Goal: Communication & Community: Answer question/provide support

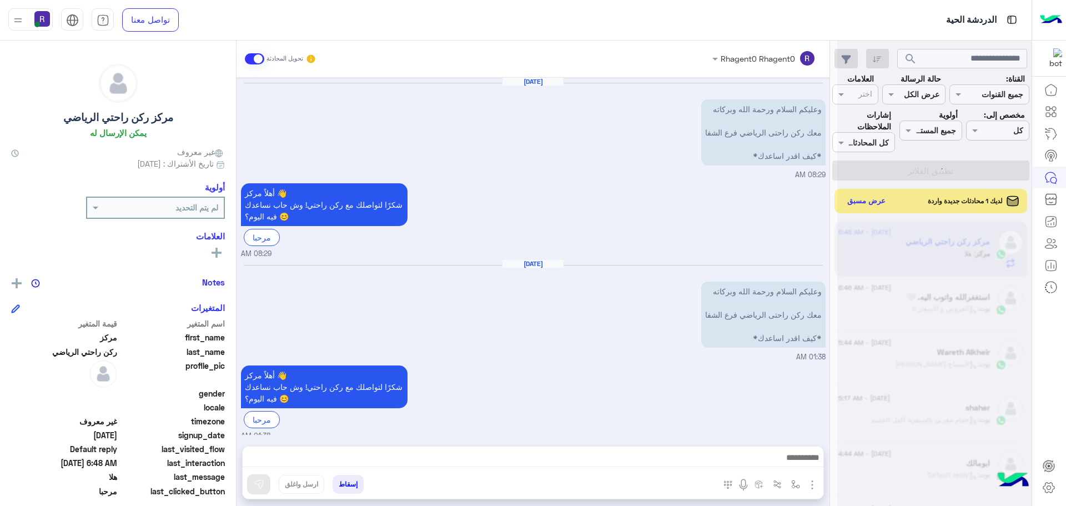
scroll to position [424, 0]
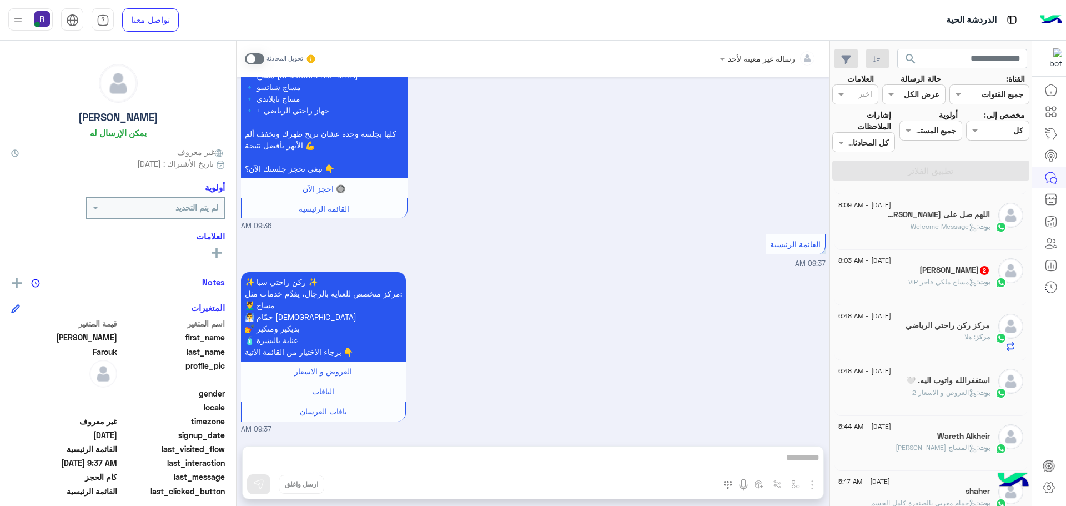
scroll to position [167, 0]
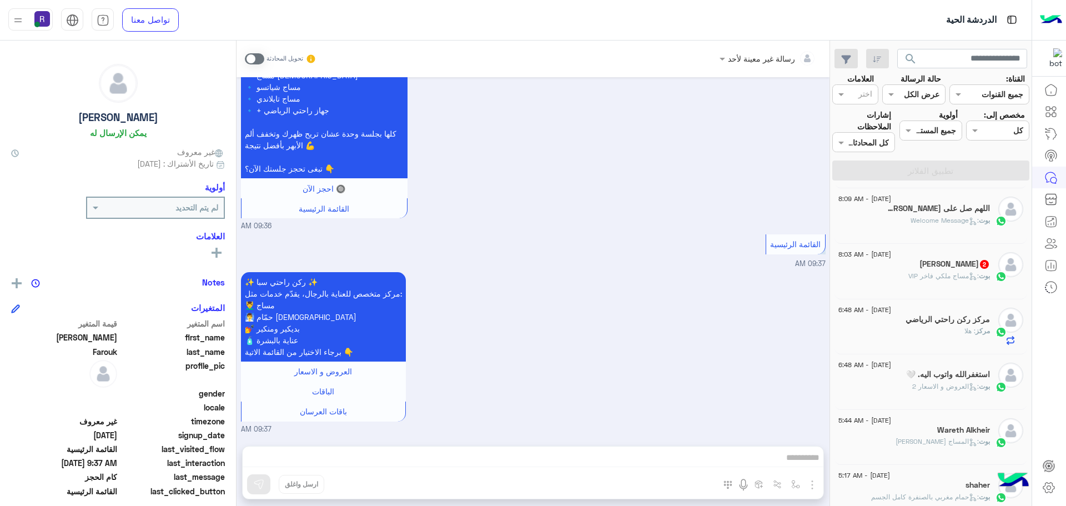
click at [928, 273] on span ": مساج ملكي فاخر VIP" at bounding box center [943, 275] width 71 height 8
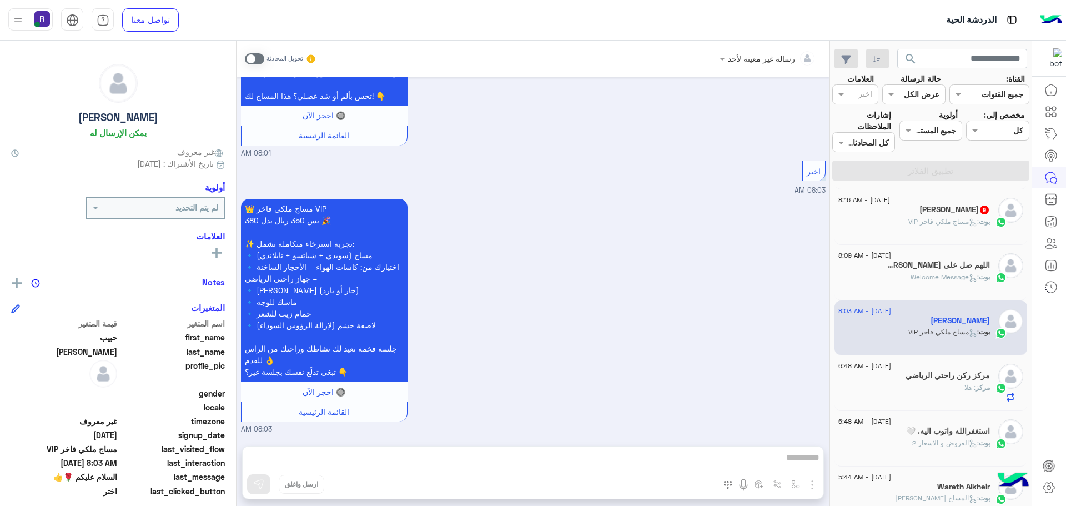
scroll to position [56, 0]
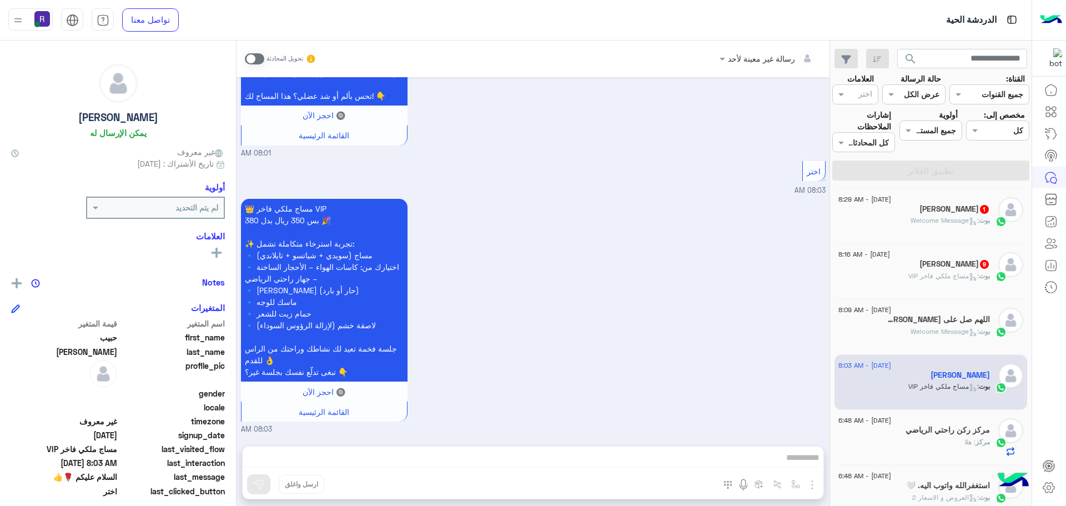
click at [936, 276] on span ": مساج ملكي فاخر VIP" at bounding box center [943, 275] width 71 height 8
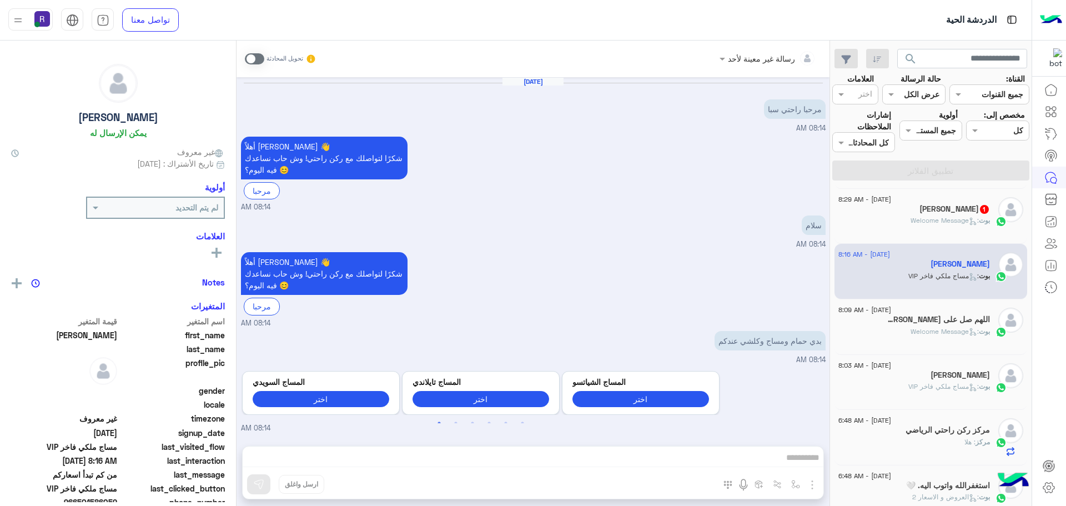
scroll to position [1083, 0]
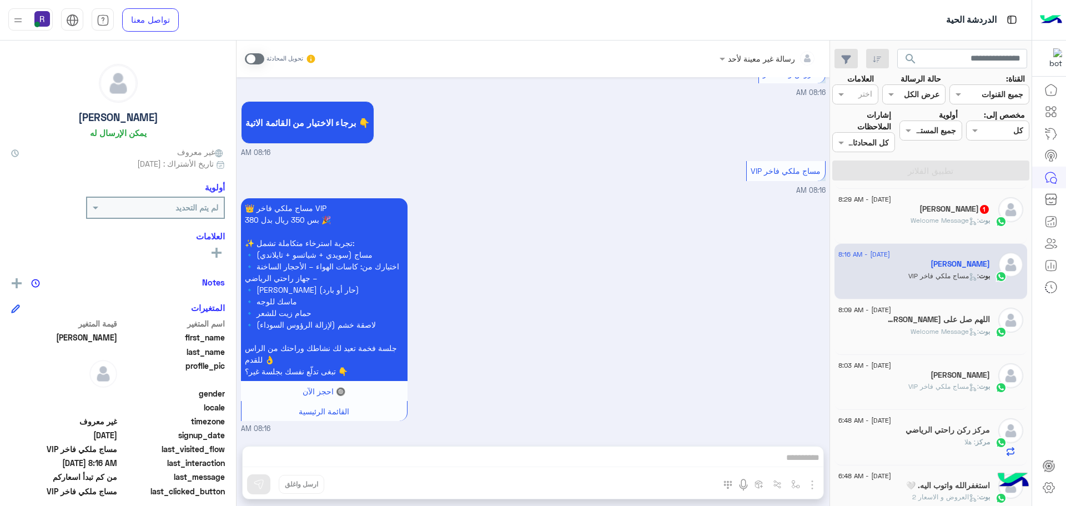
click at [896, 222] on div "بوت : Welcome Message" at bounding box center [914, 224] width 152 height 19
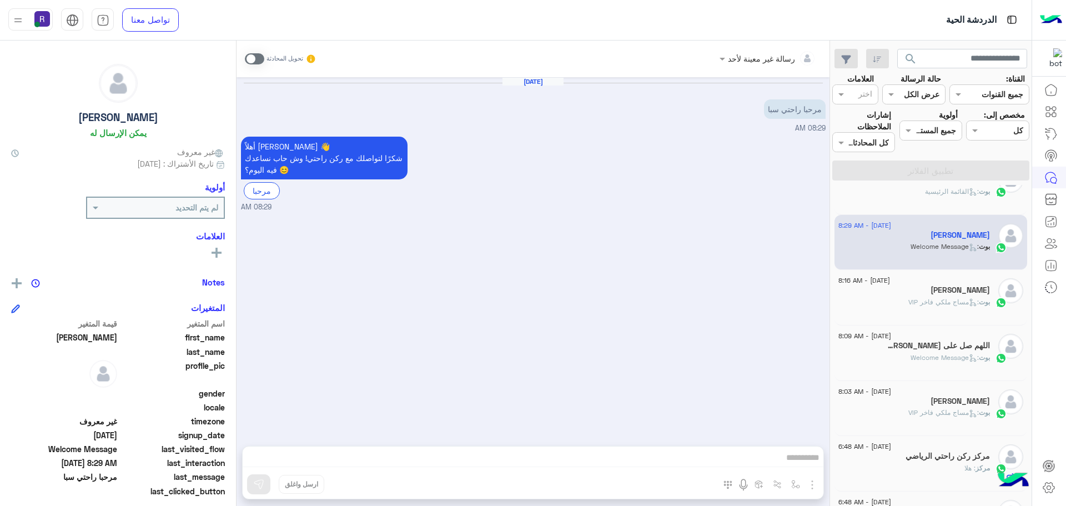
scroll to position [56, 0]
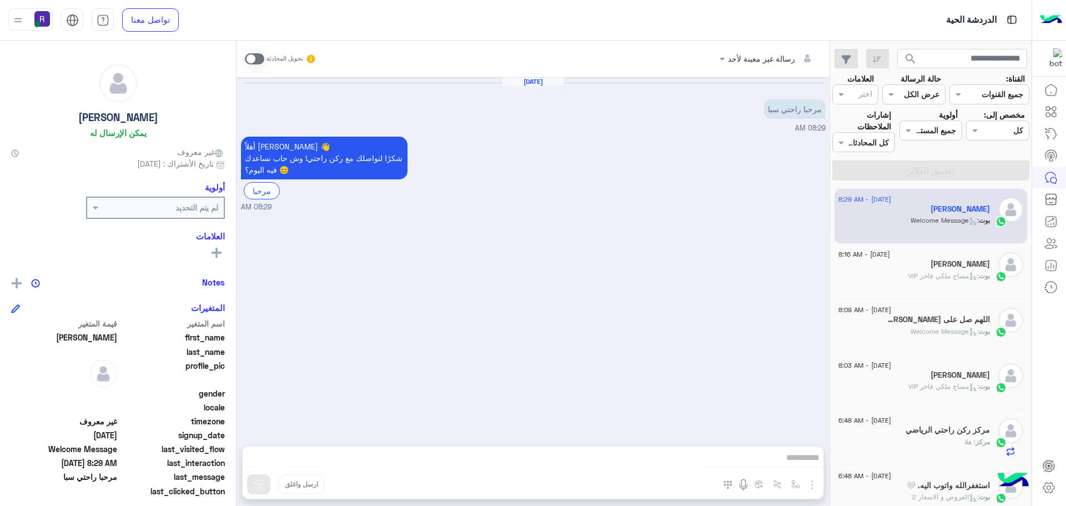
click at [934, 329] on span ": Welcome Message" at bounding box center [945, 331] width 68 height 8
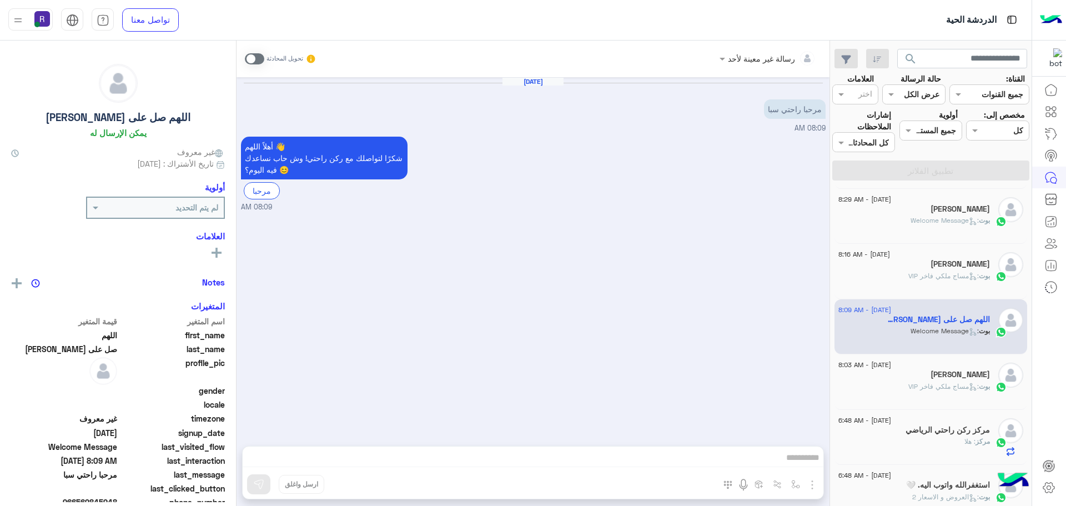
click at [260, 61] on span at bounding box center [254, 58] width 19 height 11
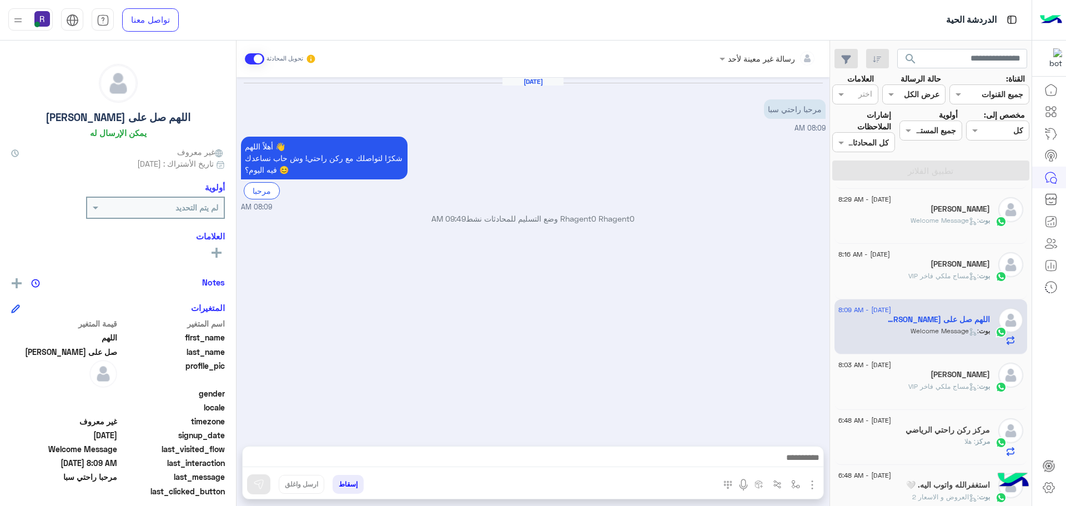
click at [809, 482] on img "button" at bounding box center [812, 484] width 13 height 13
click at [801, 462] on button "الصور" at bounding box center [795, 460] width 47 height 22
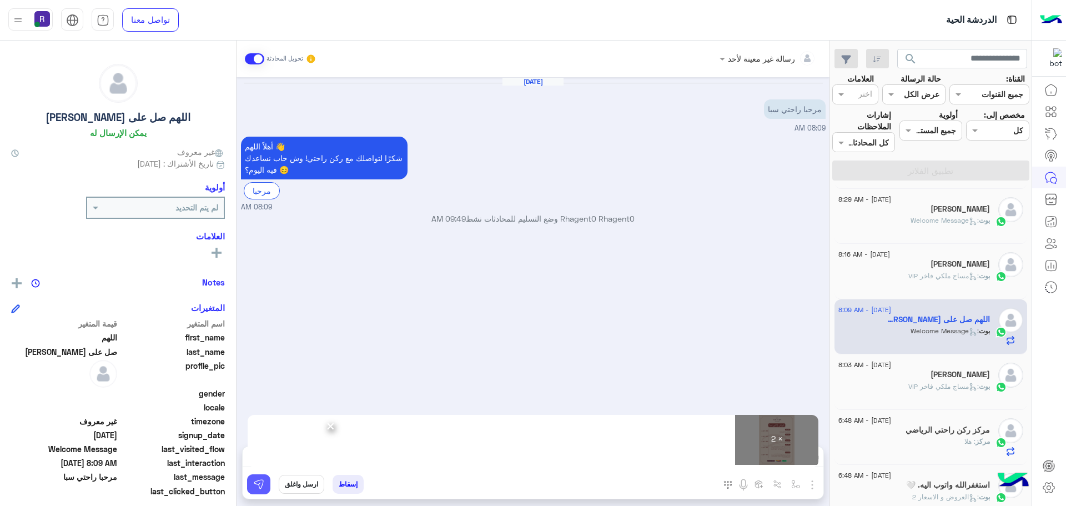
click at [261, 487] on img at bounding box center [258, 484] width 11 height 11
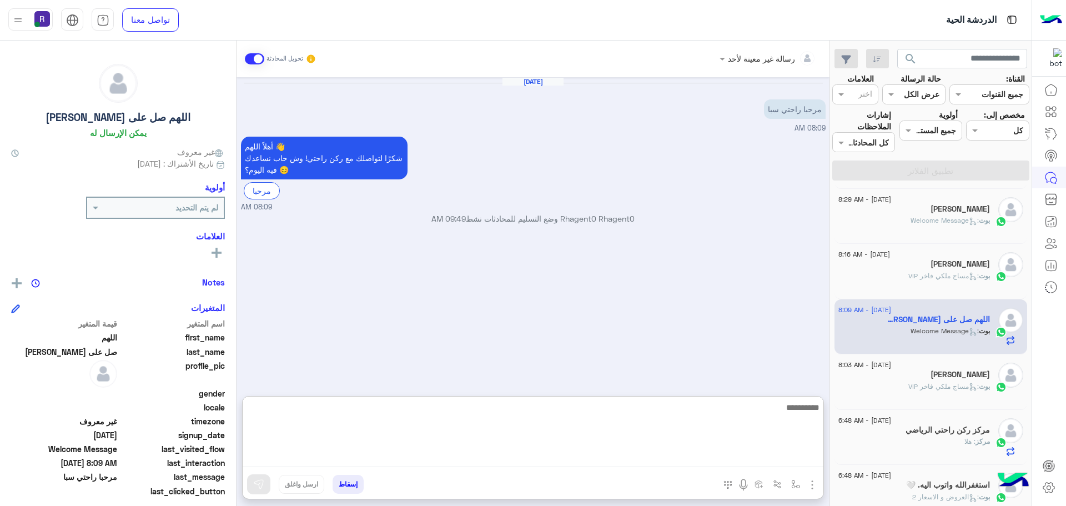
paste textarea "**********"
type textarea "**********"
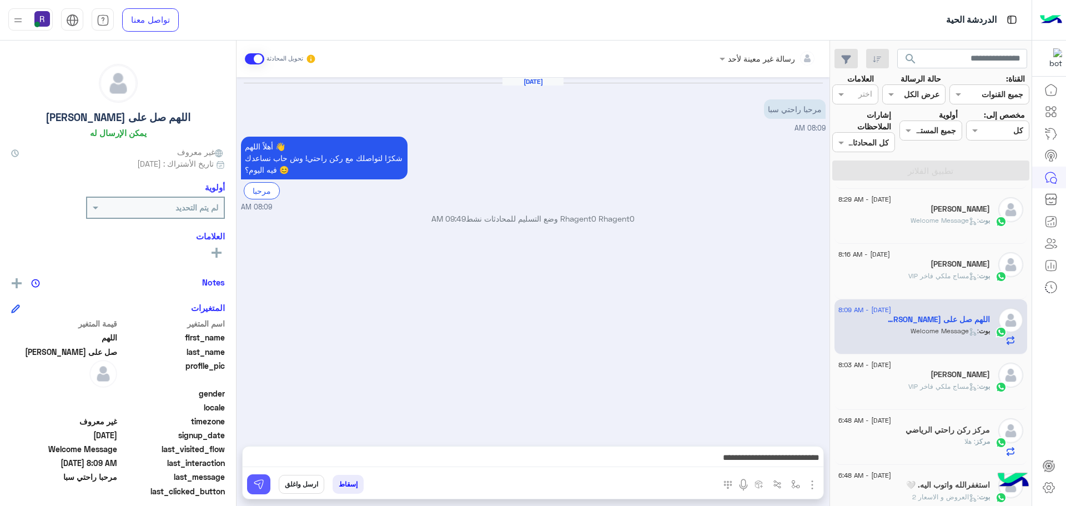
click at [266, 490] on button at bounding box center [258, 484] width 23 height 20
click at [980, 262] on h5 "[PERSON_NAME]" at bounding box center [960, 263] width 59 height 9
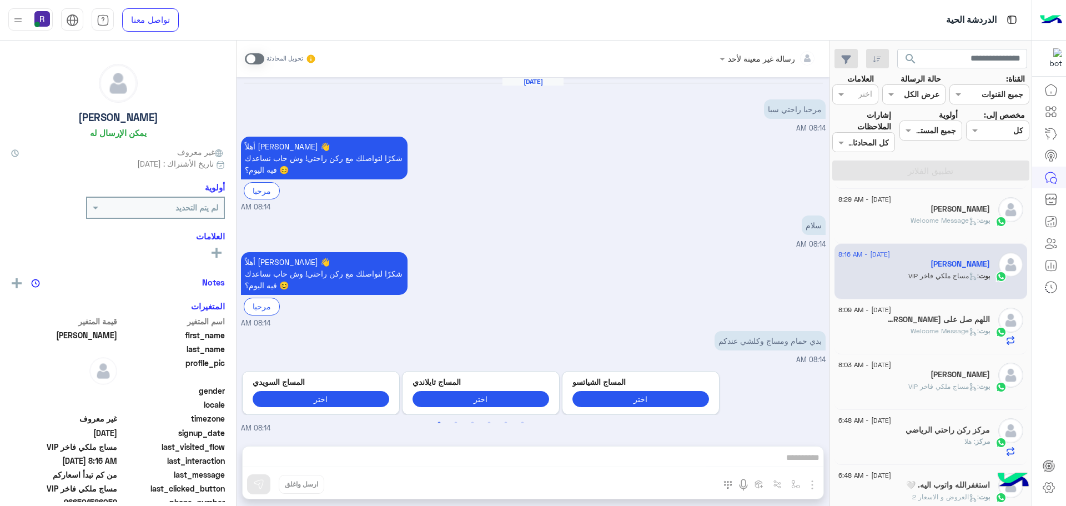
scroll to position [1083, 0]
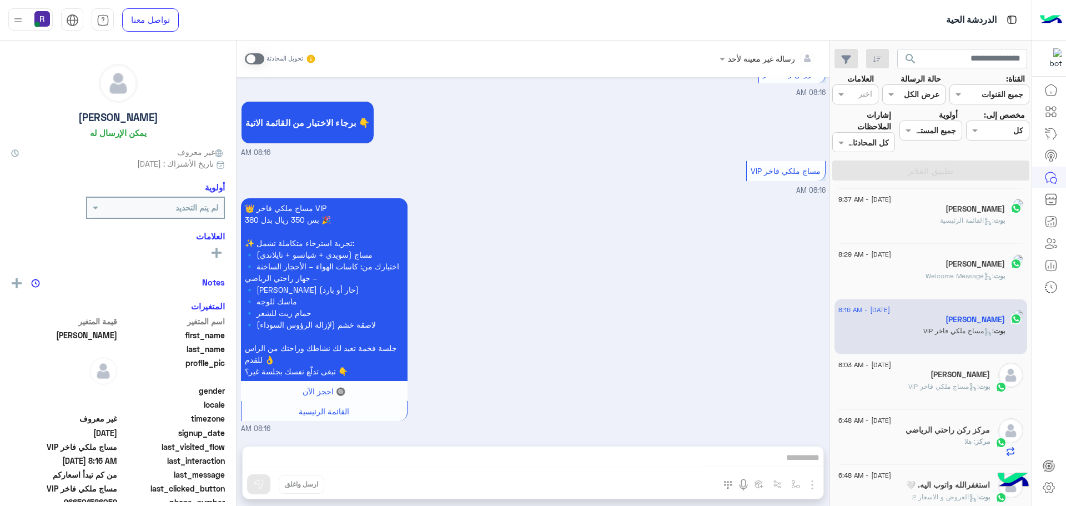
click at [260, 58] on span at bounding box center [254, 58] width 19 height 11
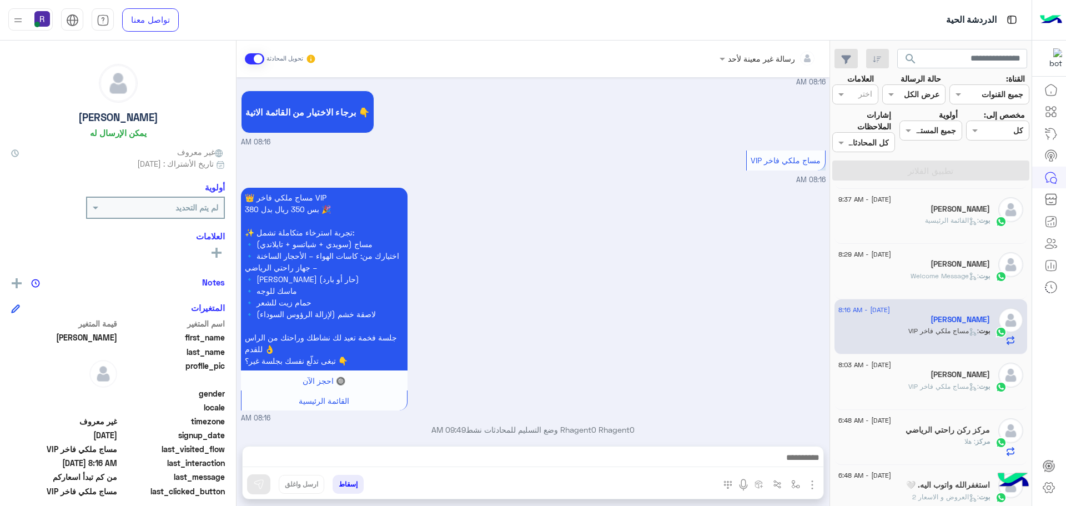
scroll to position [1103, 0]
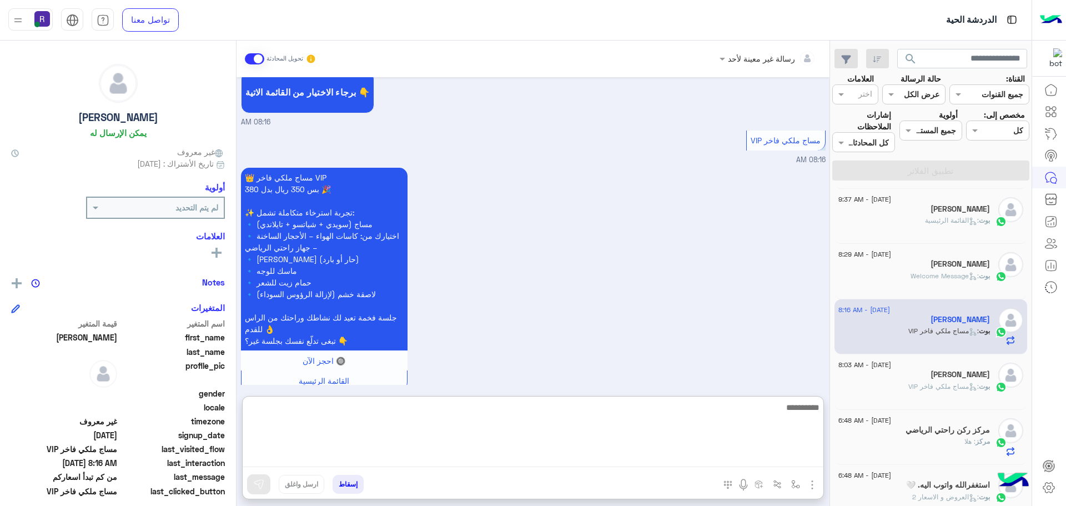
paste textarea "**********"
type textarea "**********"
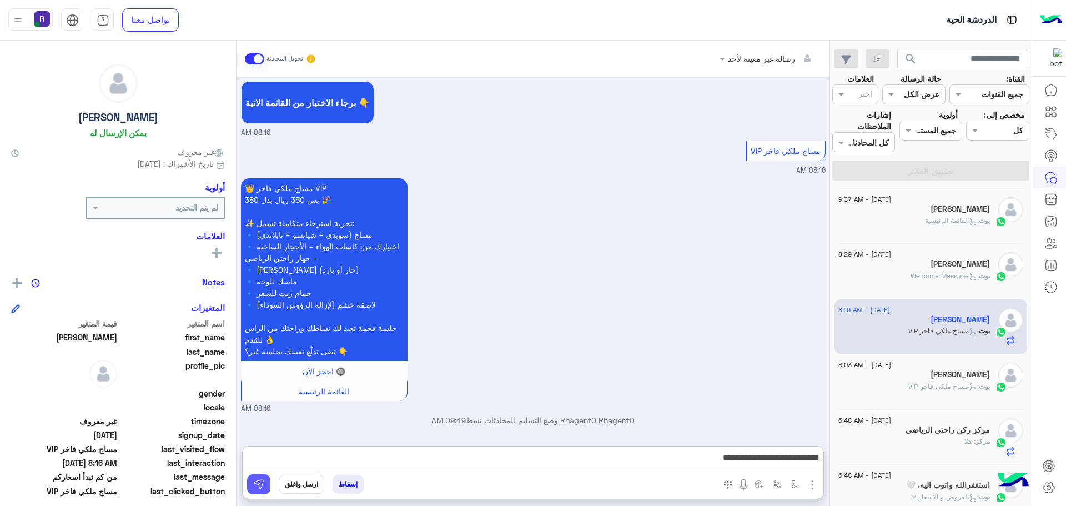
click at [264, 480] on img at bounding box center [258, 484] width 11 height 11
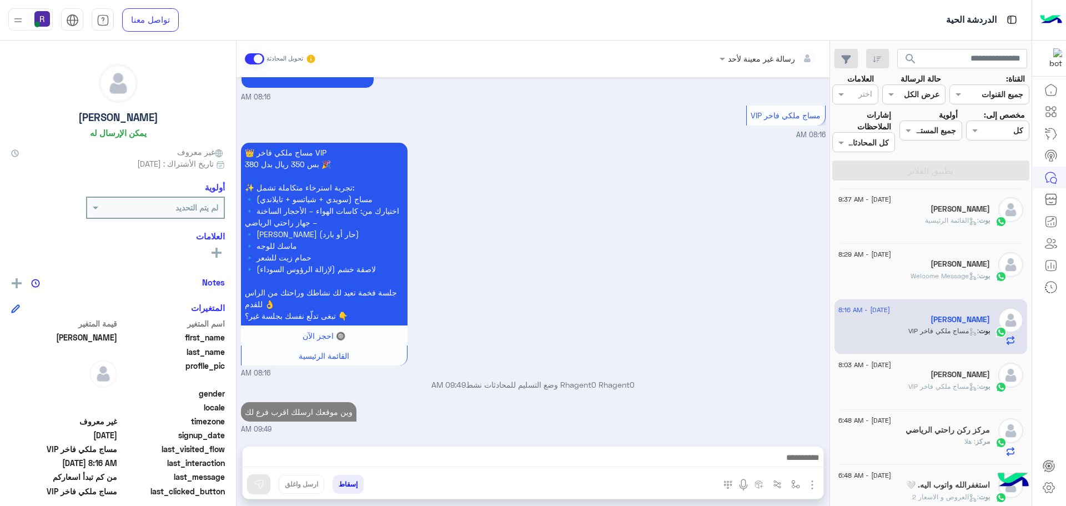
scroll to position [0, 0]
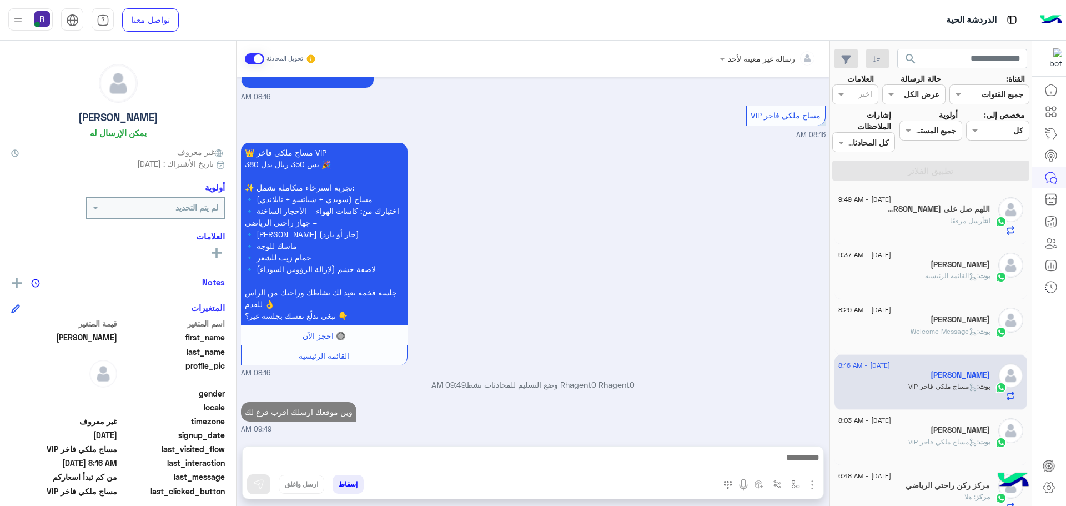
click at [928, 276] on span ": القائمة الرئيسية" at bounding box center [952, 275] width 54 height 8
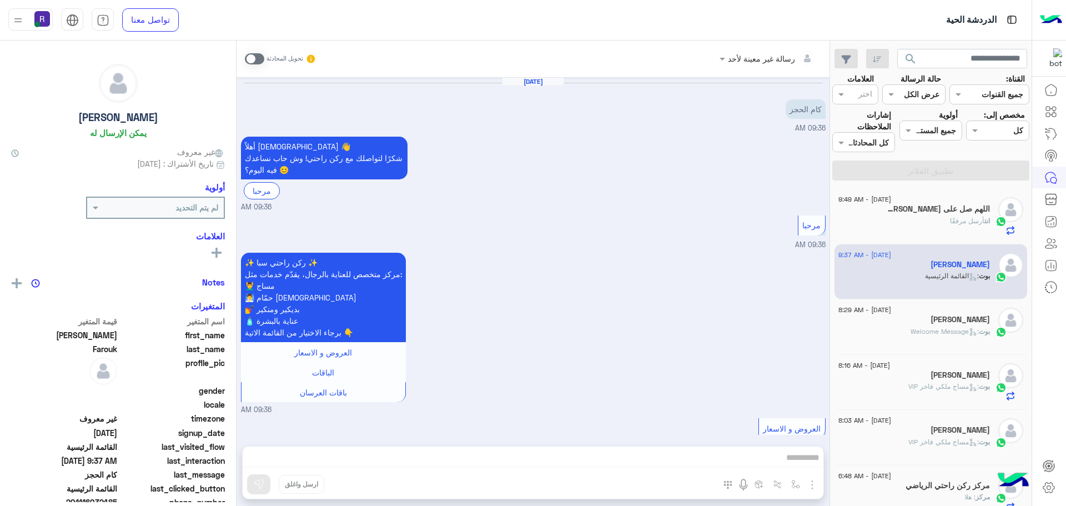
scroll to position [545, 0]
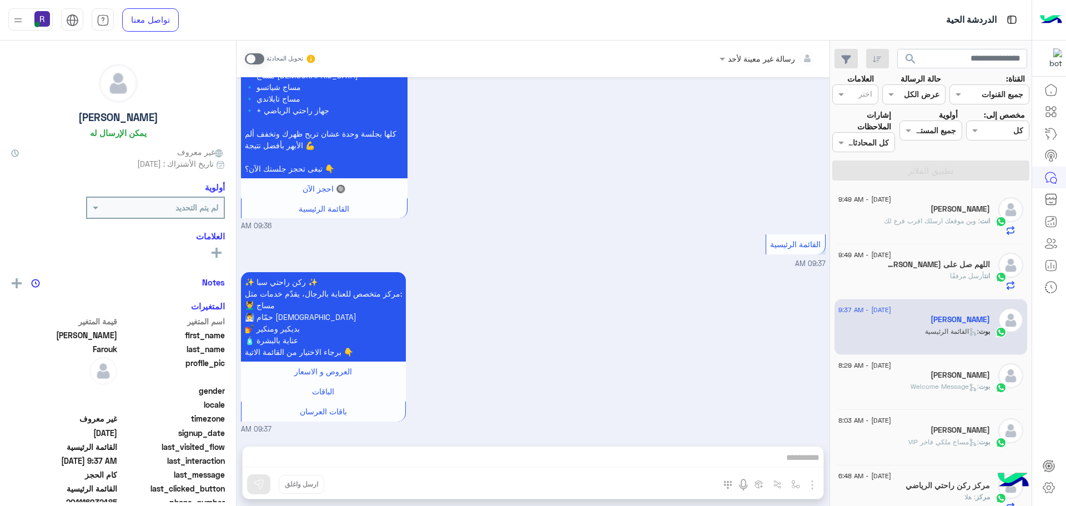
click at [260, 56] on span at bounding box center [254, 58] width 19 height 11
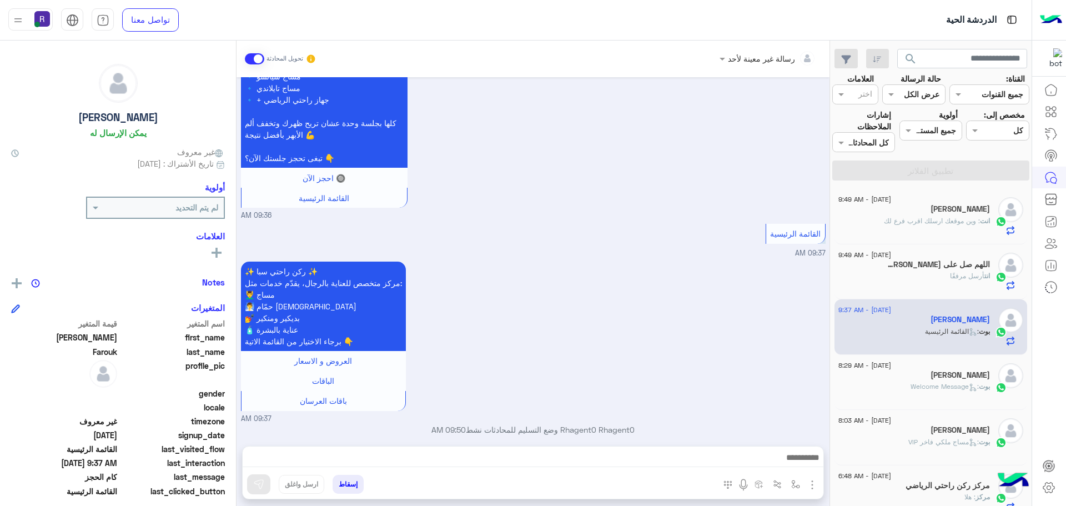
scroll to position [565, 0]
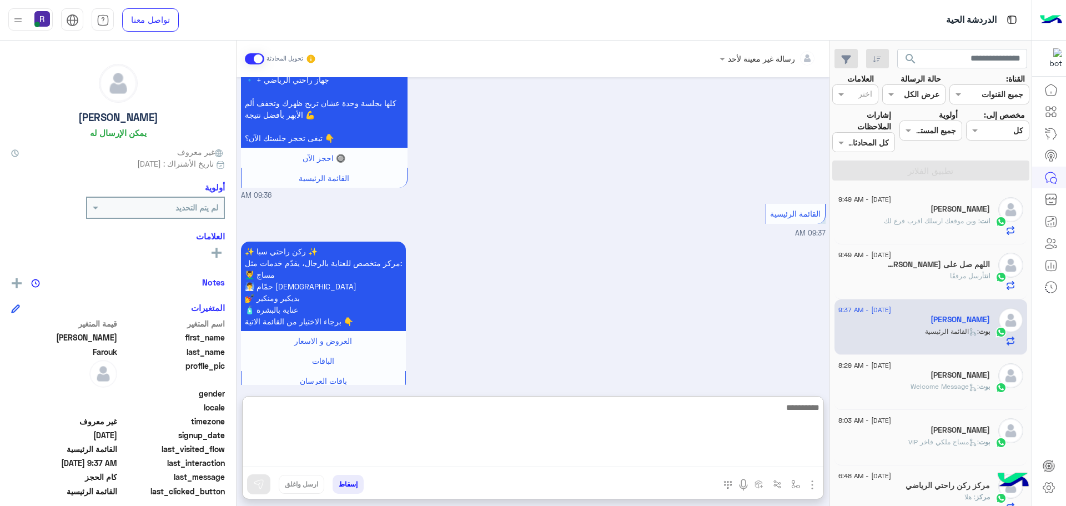
paste textarea "**********"
type textarea "**********"
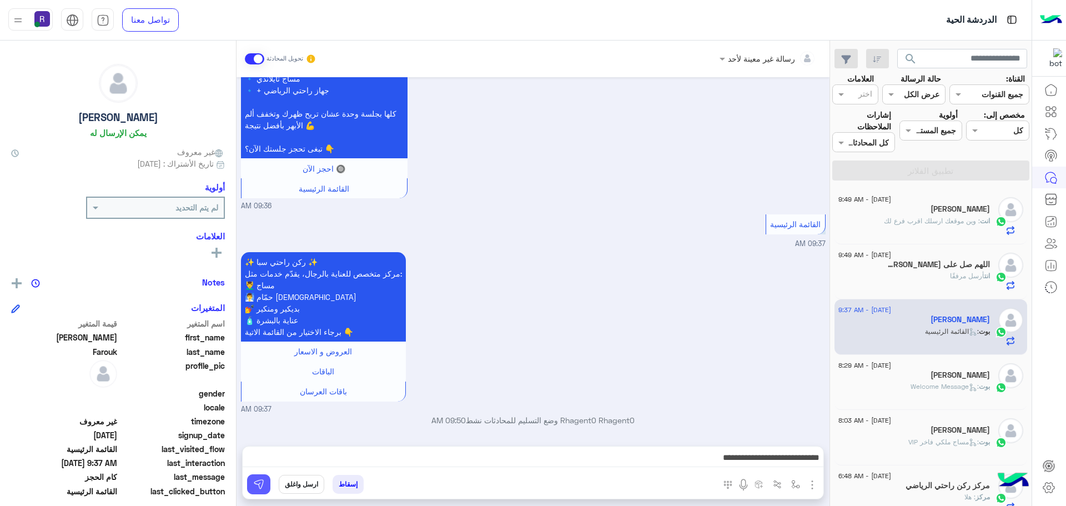
click at [258, 481] on img at bounding box center [258, 484] width 11 height 11
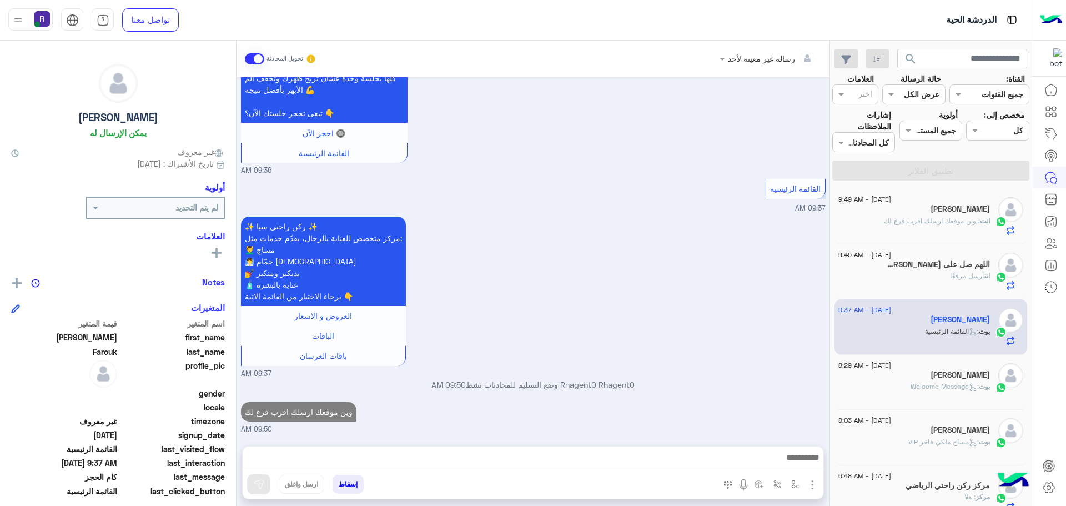
click at [950, 275] on span "أرسل مرفقًا" at bounding box center [967, 275] width 34 height 8
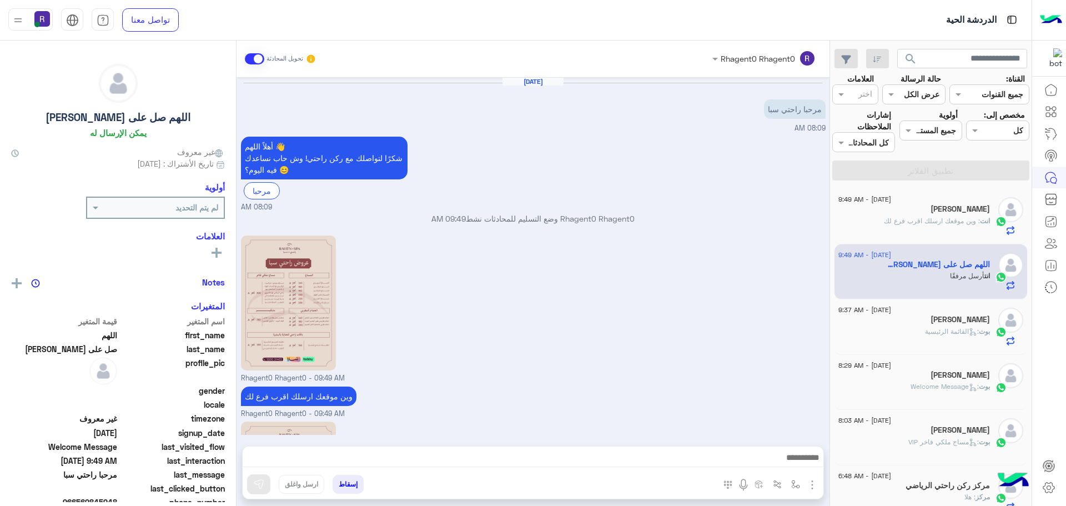
scroll to position [155, 0]
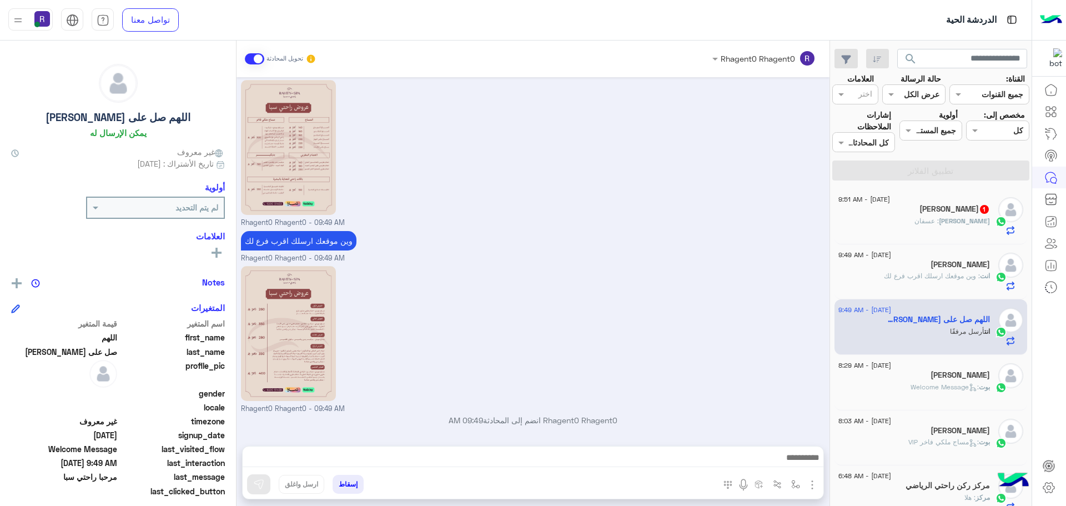
click at [416, 400] on div "Rhagent0 Rhagent0 - 09:49 AM" at bounding box center [533, 338] width 585 height 151
drag, startPoint x: 328, startPoint y: 430, endPoint x: 315, endPoint y: 434, distance: 13.2
click at [328, 430] on div "Rhagent0 Rhagent0 انضم إلى المحادثة 09:49 AM" at bounding box center [533, 424] width 585 height 20
click at [421, 326] on div "Rhagent0 Rhagent0 - 09:49 AM" at bounding box center [533, 338] width 585 height 151
click at [960, 276] on span "[PERSON_NAME]" at bounding box center [964, 276] width 51 height 8
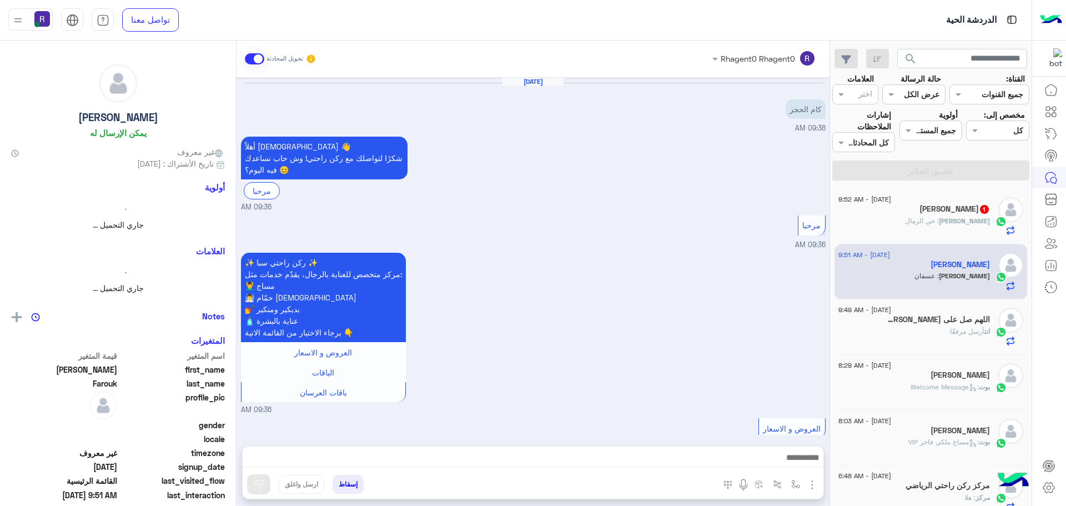
scroll to position [657, 0]
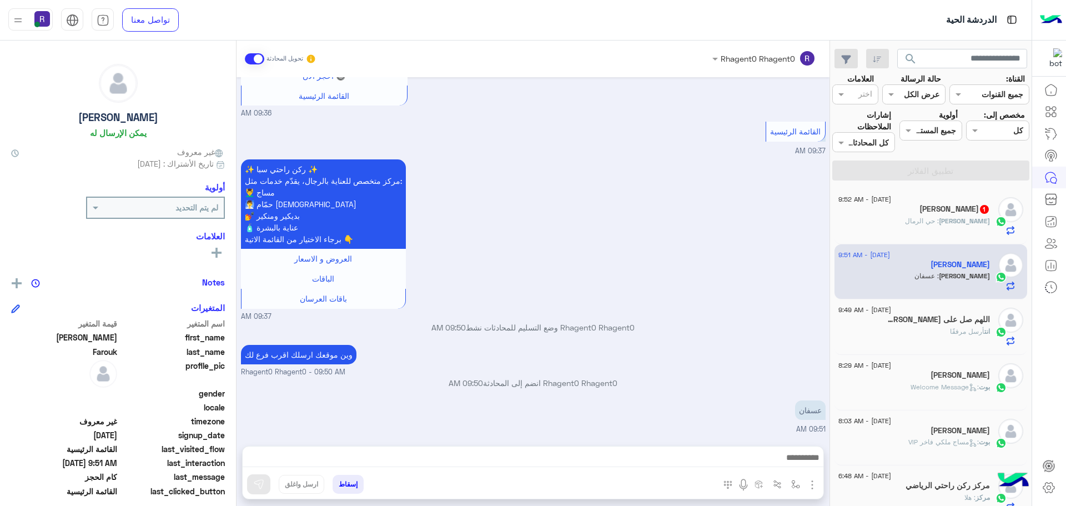
click at [914, 219] on div "[PERSON_NAME] : حي الرمال" at bounding box center [914, 225] width 152 height 19
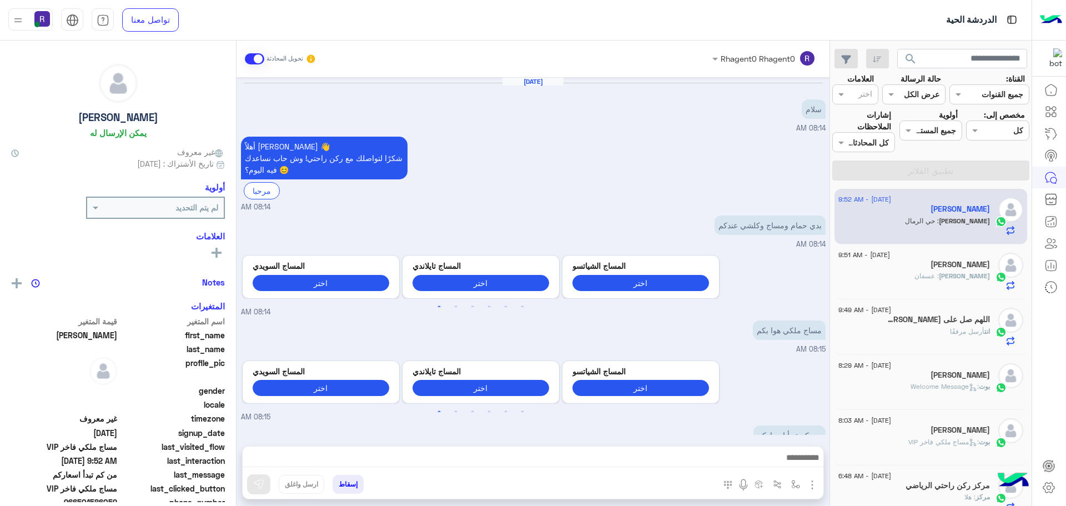
scroll to position [1080, 0]
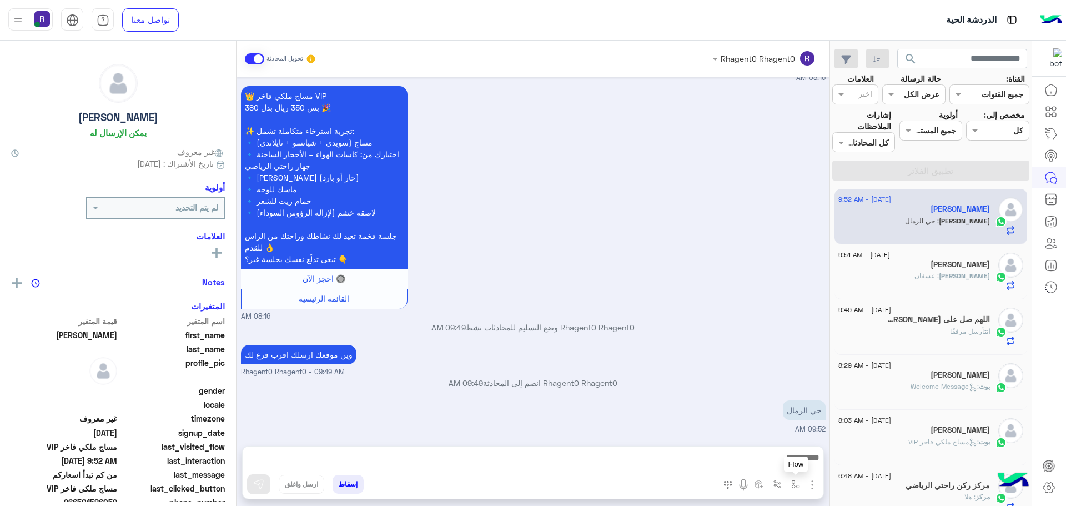
click at [799, 482] on img "button" at bounding box center [795, 484] width 9 height 9
click at [790, 458] on input "text" at bounding box center [761, 460] width 75 height 13
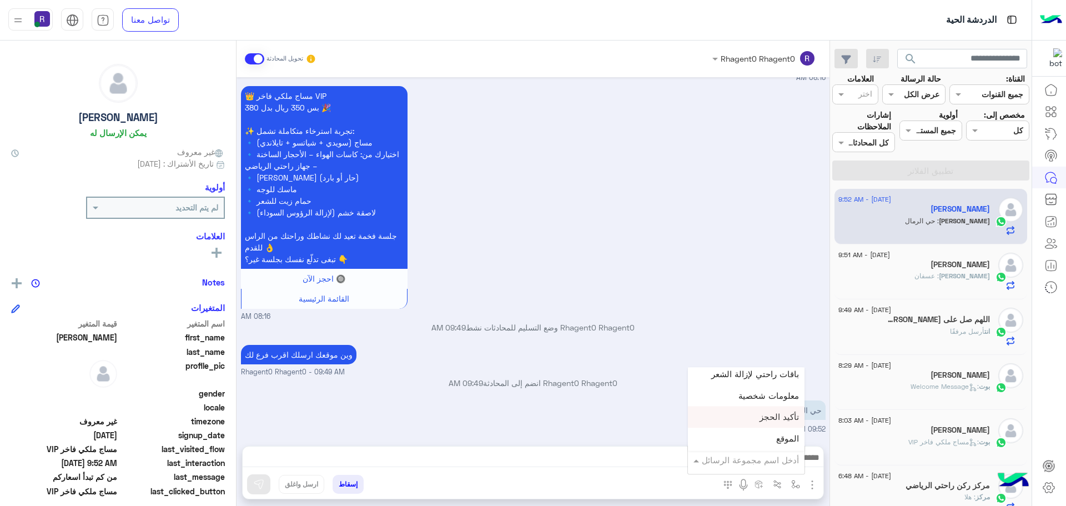
scroll to position [722, 0]
click at [781, 408] on span "الجنادرية" at bounding box center [783, 404] width 31 height 10
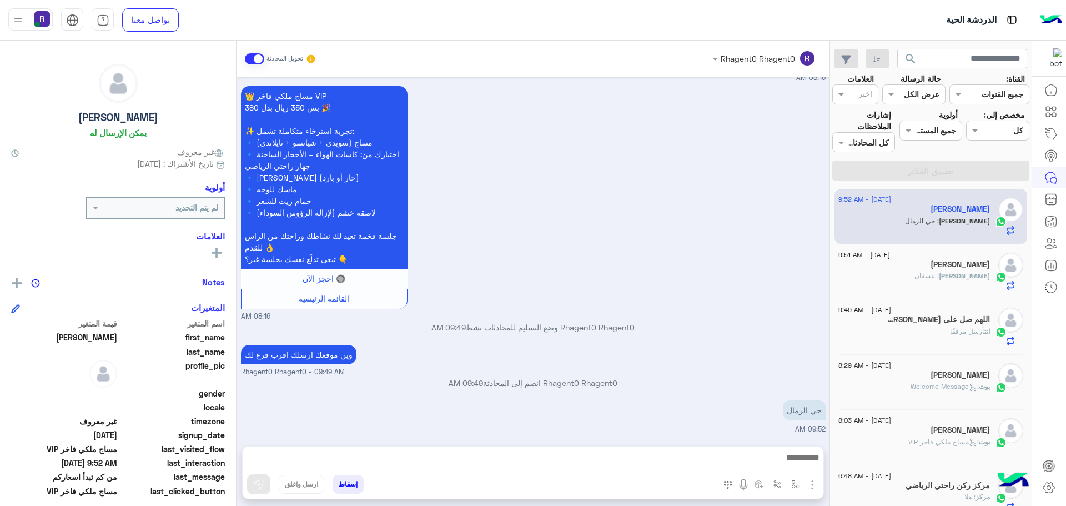
type textarea "*********"
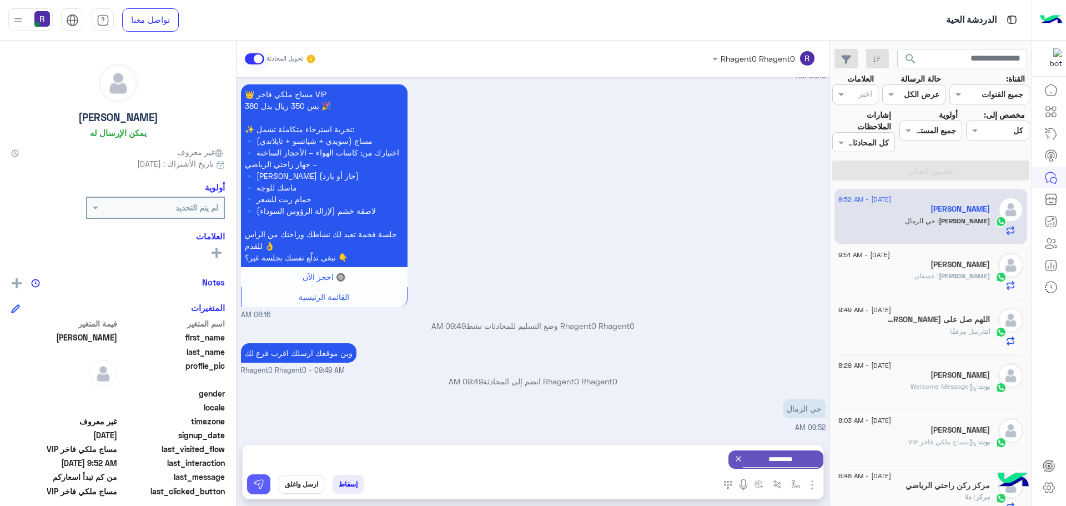
click at [263, 483] on img at bounding box center [258, 484] width 11 height 11
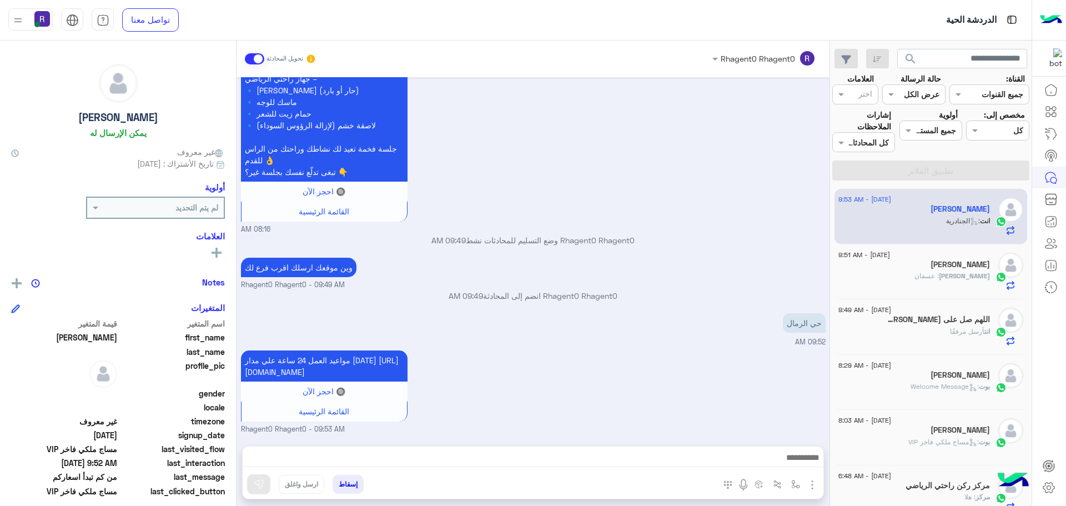
scroll to position [1215, 0]
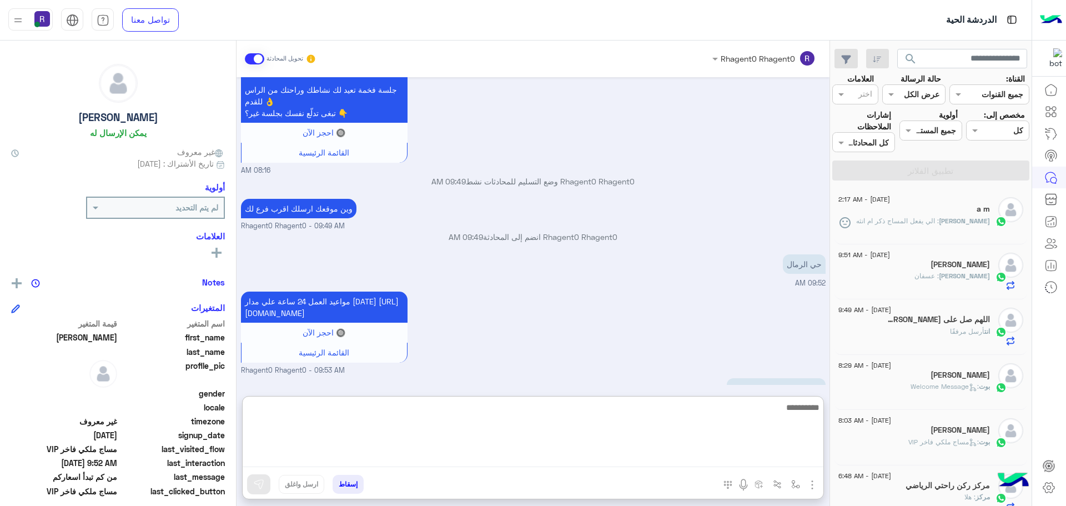
click at [329, 461] on textarea at bounding box center [533, 433] width 581 height 67
type textarea "*********"
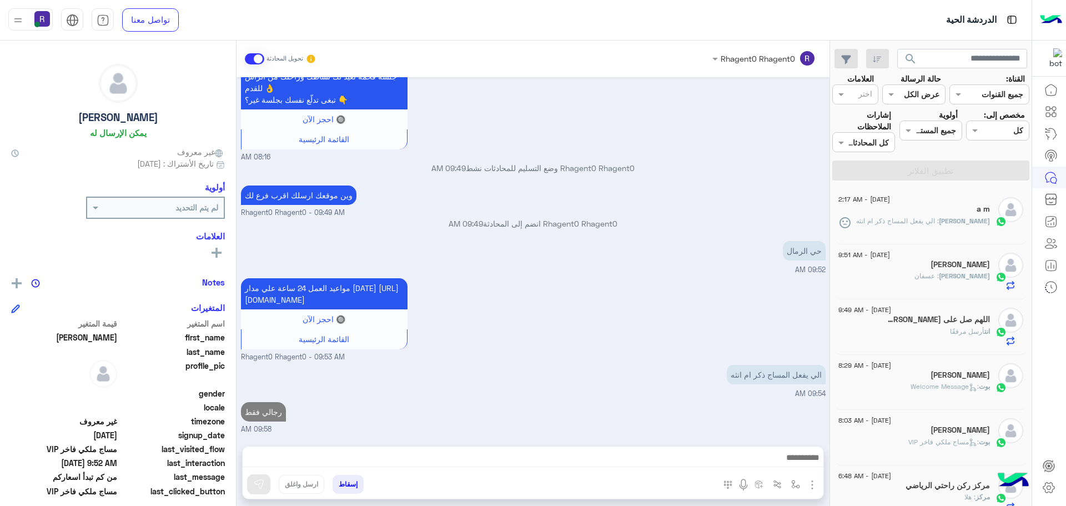
click at [973, 324] on h5 "اللهم صل على [PERSON_NAME]" at bounding box center [937, 319] width 106 height 9
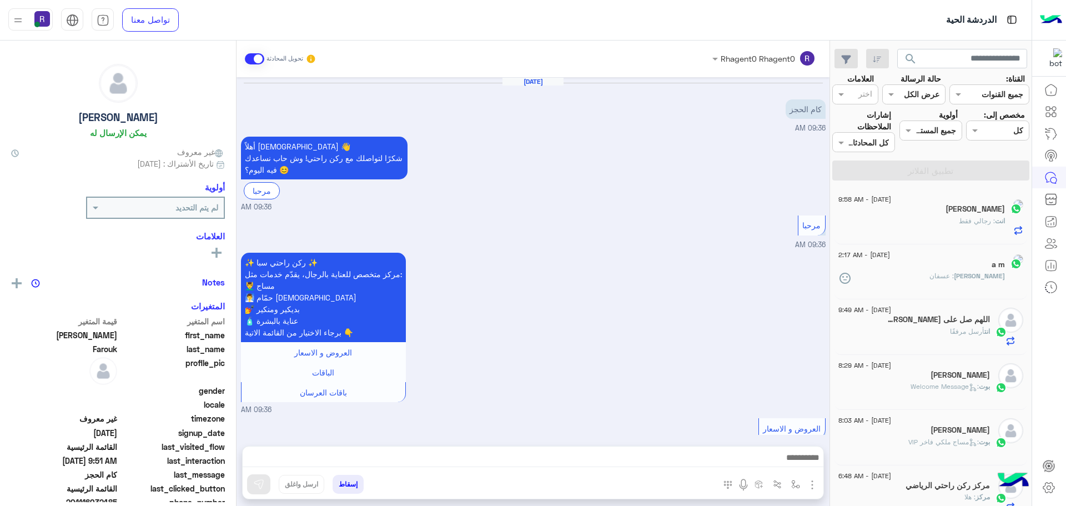
scroll to position [657, 0]
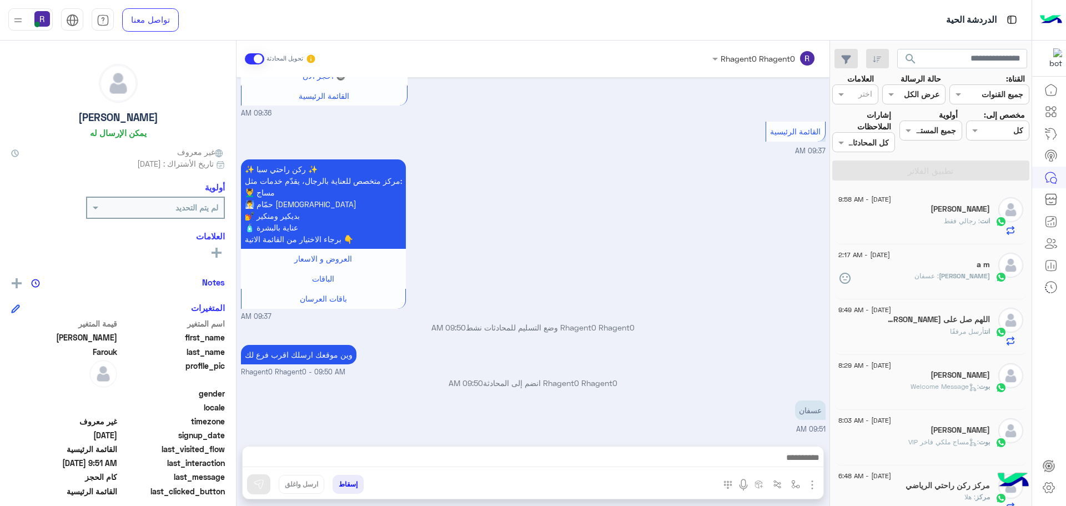
click at [941, 222] on div "انت : رجالي فقط" at bounding box center [914, 225] width 152 height 19
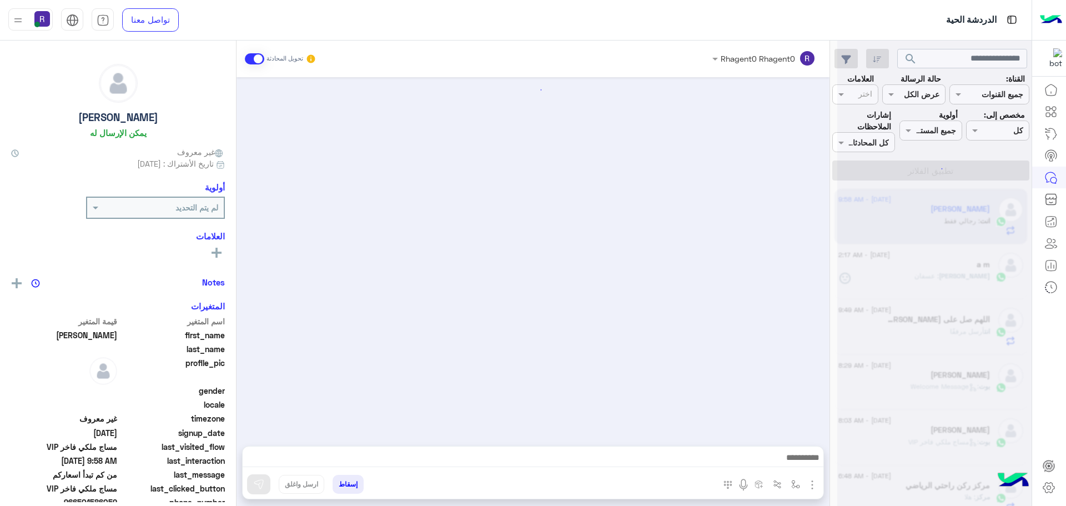
scroll to position [1098, 0]
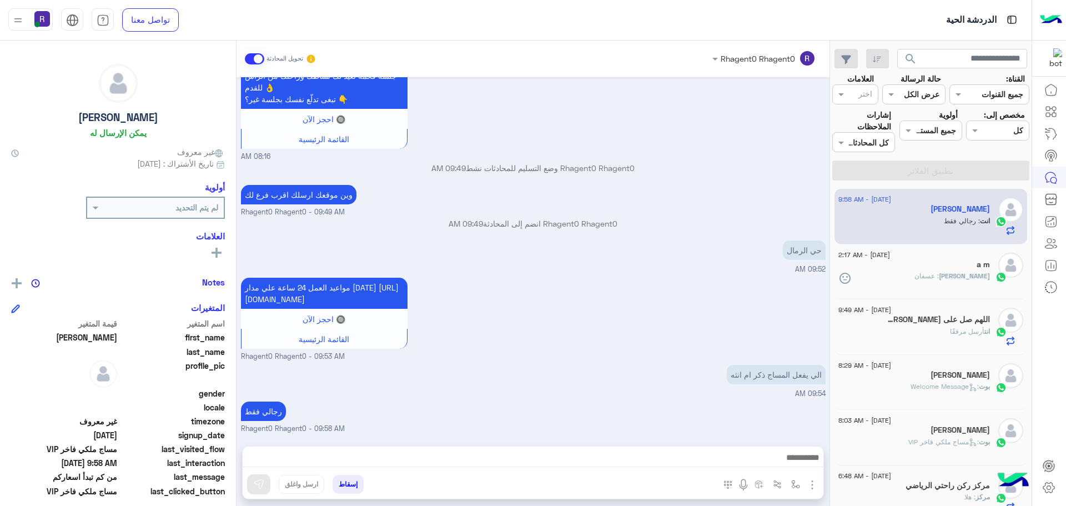
click at [908, 276] on div "[PERSON_NAME] : عسفان" at bounding box center [914, 280] width 152 height 19
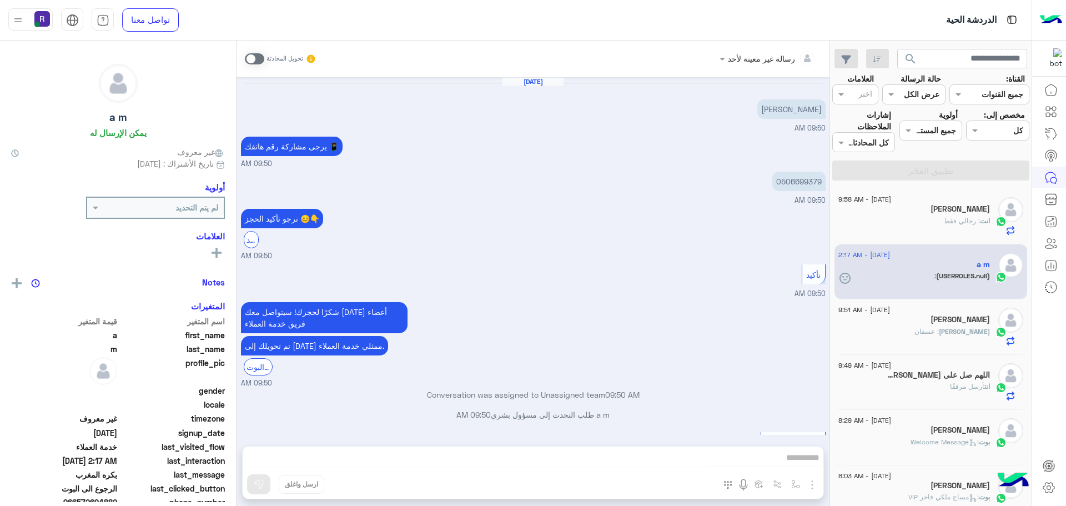
scroll to position [577, 0]
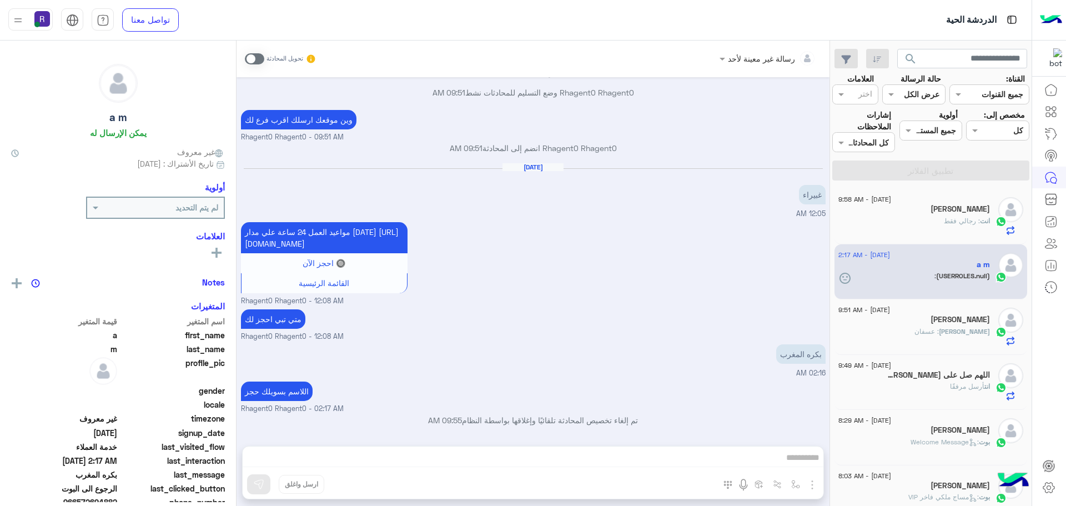
click at [926, 222] on div "انت : رجالي فقط" at bounding box center [914, 225] width 152 height 19
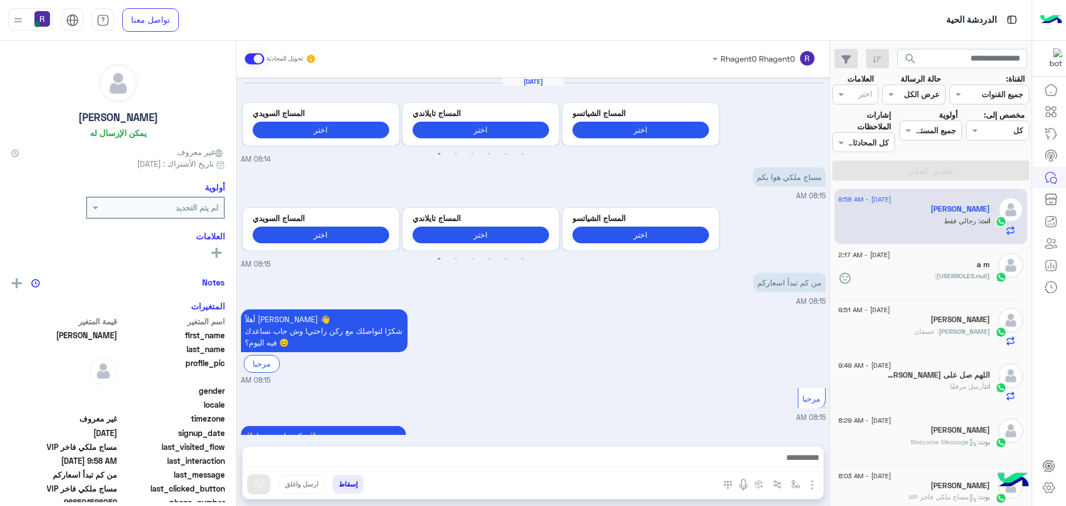
scroll to position [1098, 0]
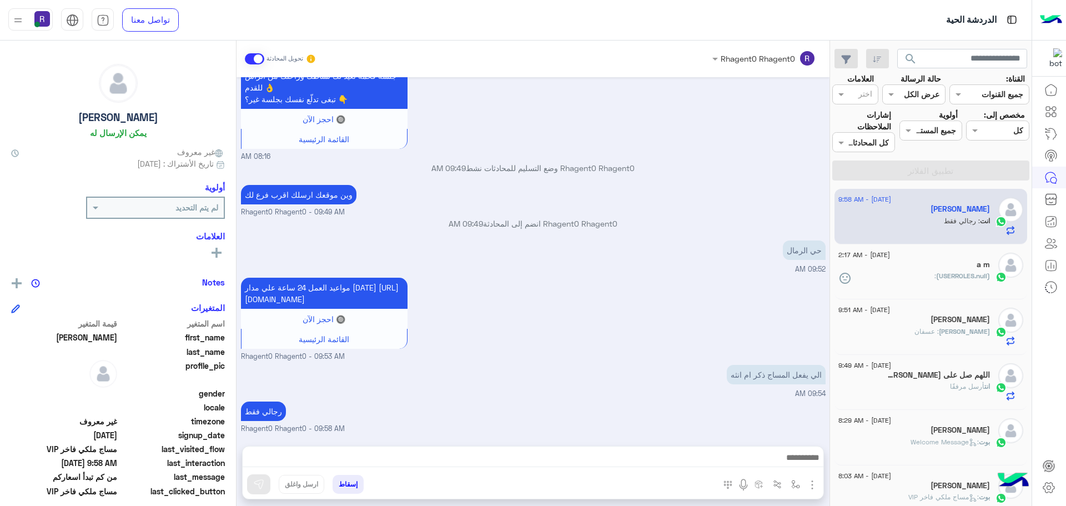
click at [944, 275] on span "(USERROLES.null)" at bounding box center [963, 275] width 54 height 8
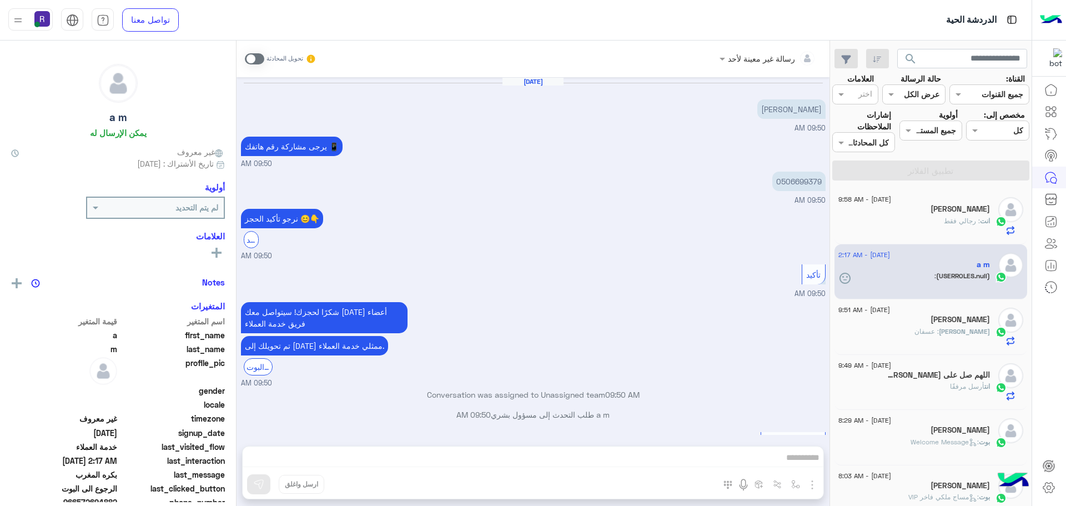
scroll to position [577, 0]
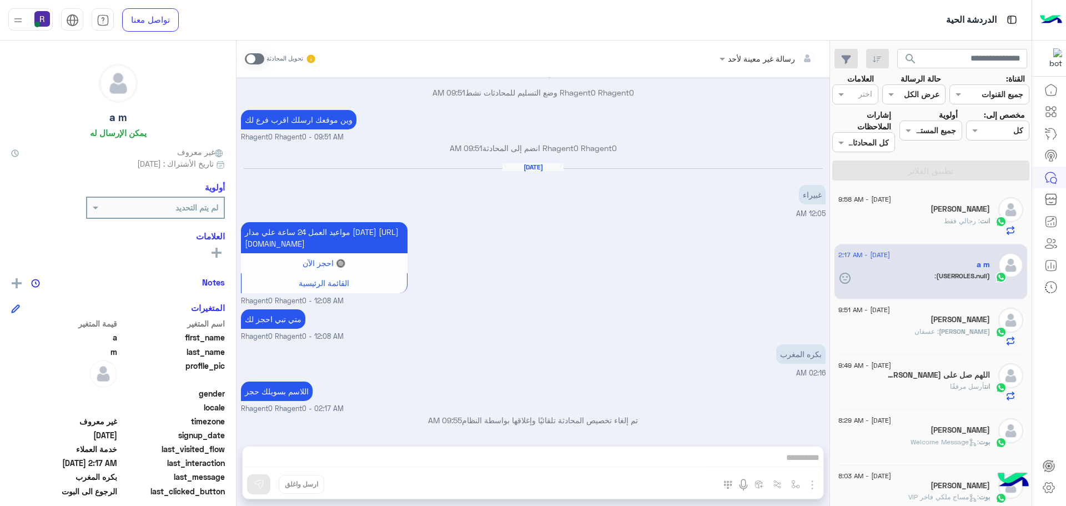
click at [944, 319] on h5 "[PERSON_NAME]" at bounding box center [960, 319] width 59 height 9
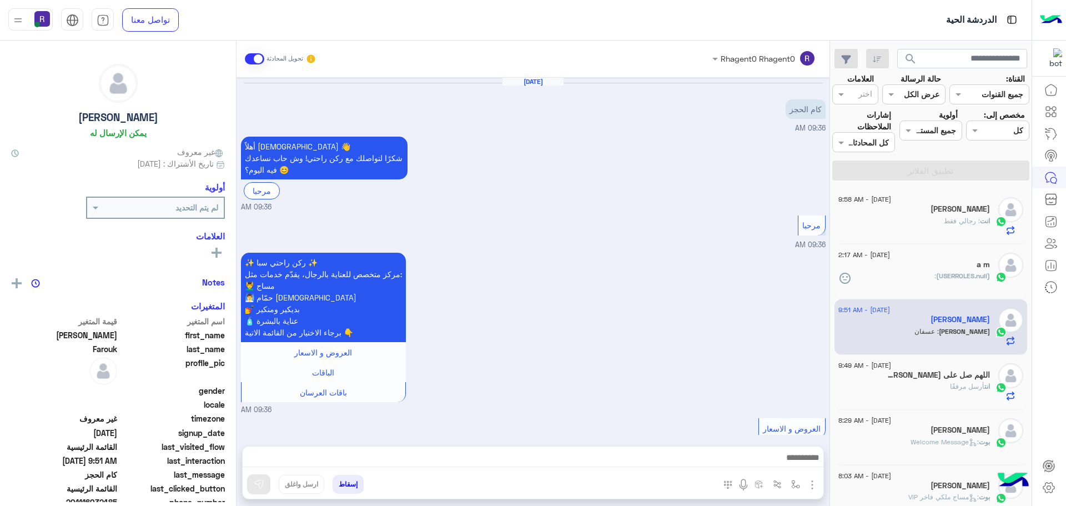
scroll to position [657, 0]
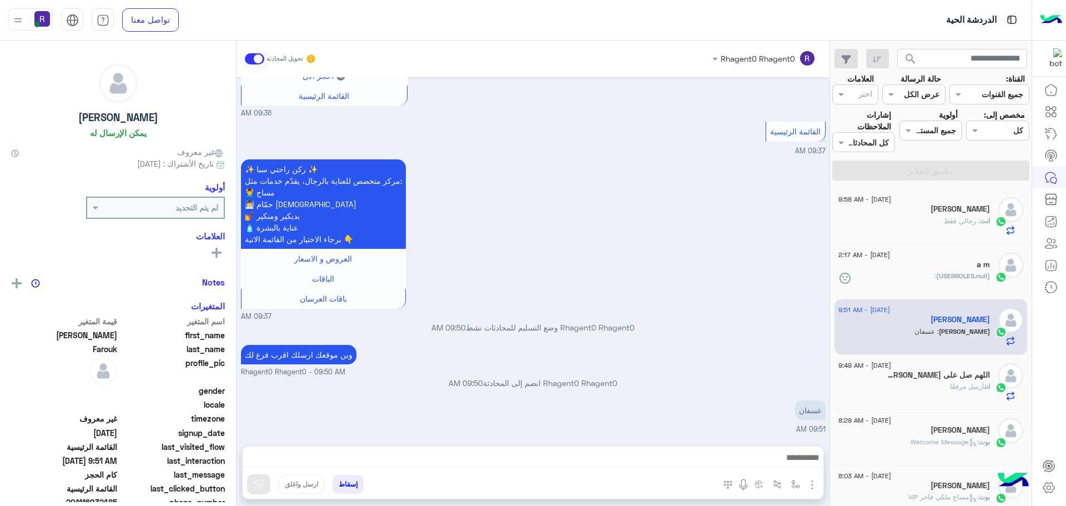
click at [969, 221] on span ": رجالي فقط" at bounding box center [962, 221] width 36 height 8
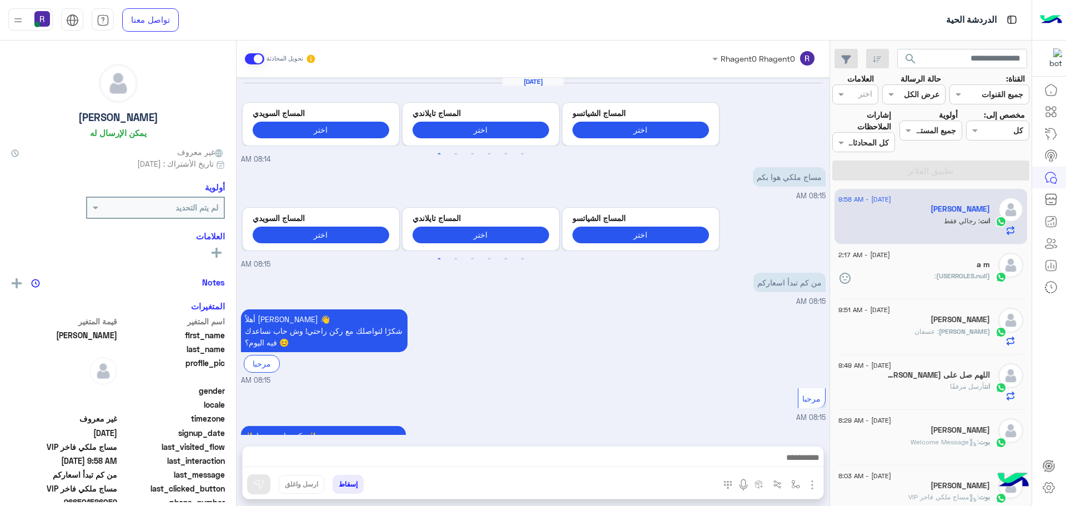
scroll to position [1098, 0]
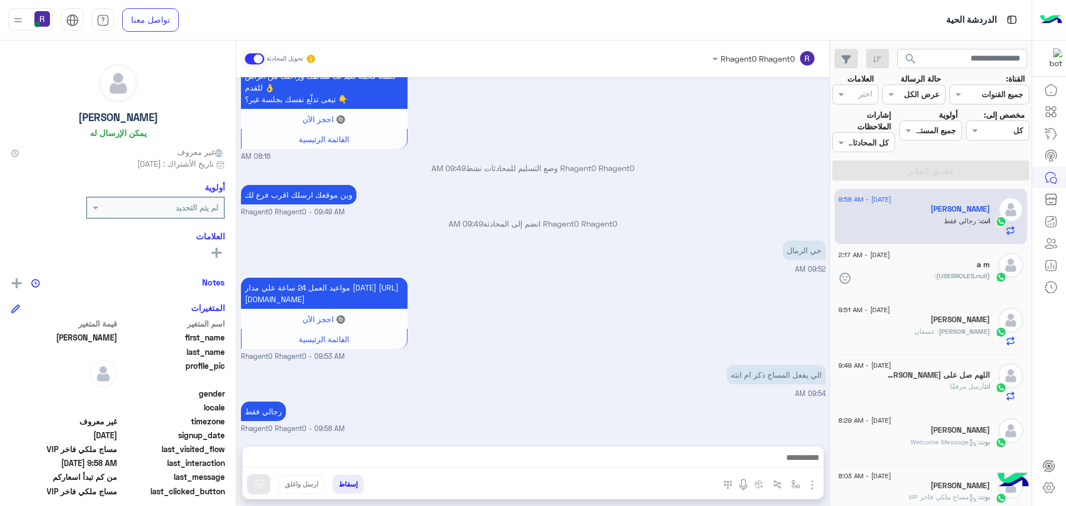
click at [936, 283] on div "(USERROLES.null) :" at bounding box center [914, 280] width 152 height 19
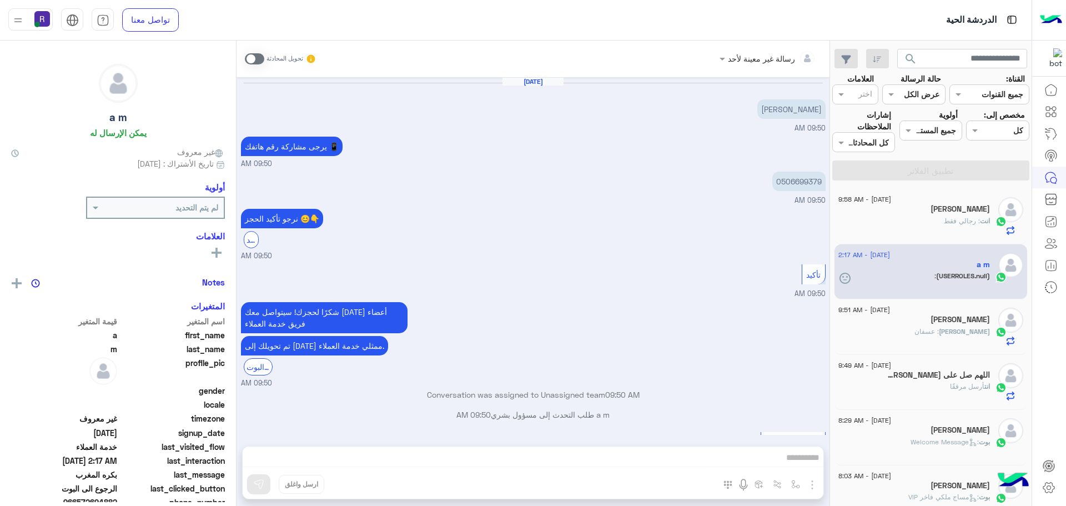
scroll to position [577, 0]
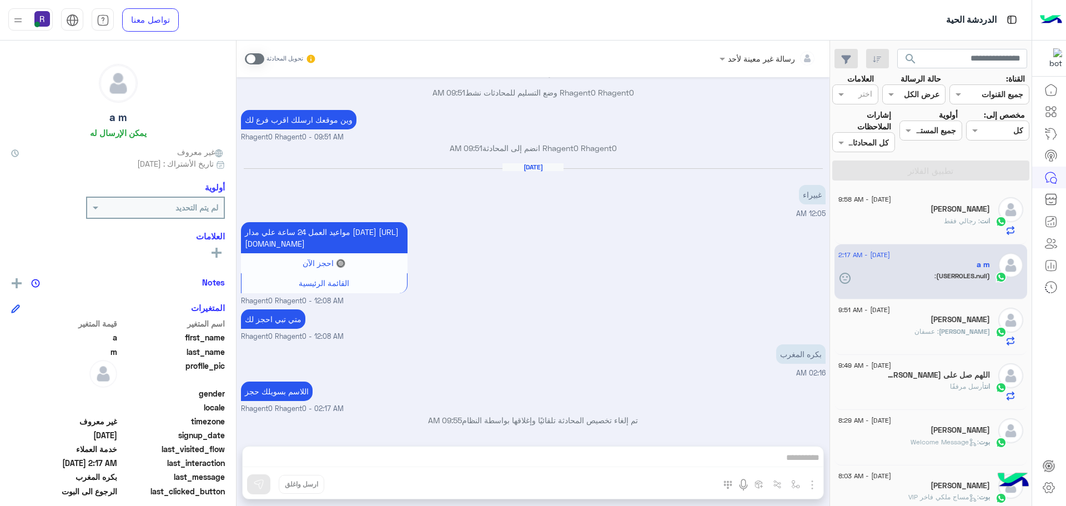
click at [939, 327] on span ": عسفان" at bounding box center [926, 331] width 24 height 8
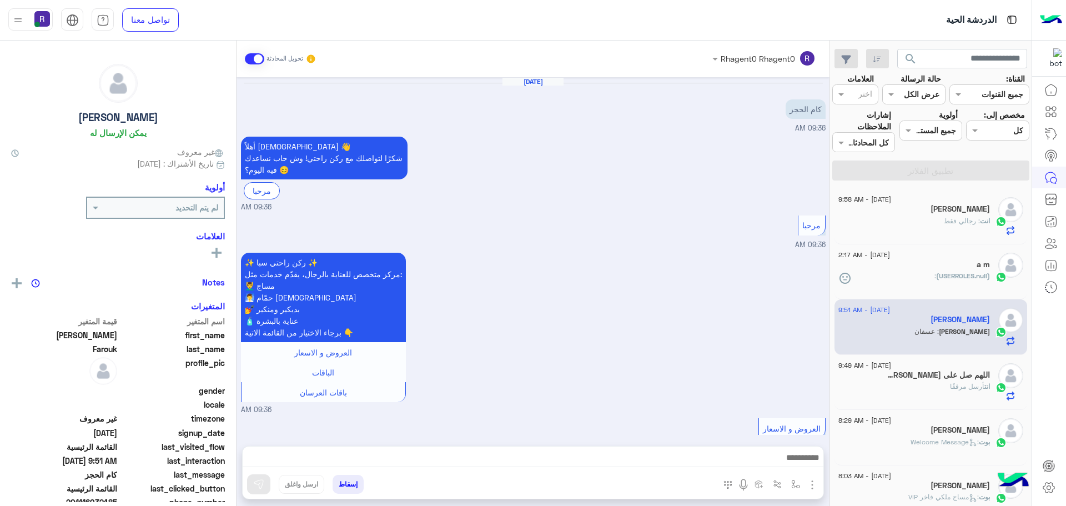
scroll to position [657, 0]
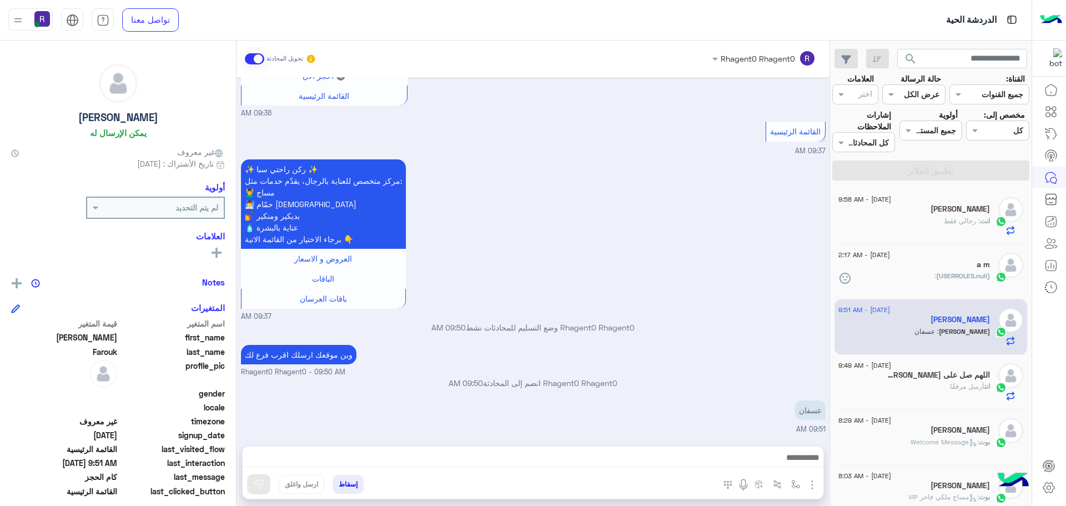
click at [969, 224] on span ": رجالي فقط" at bounding box center [962, 221] width 36 height 8
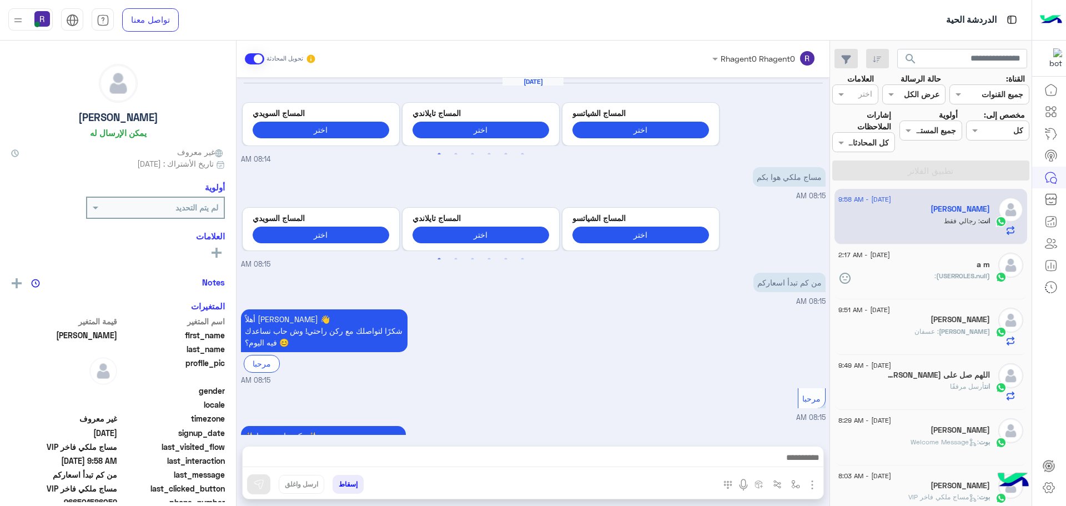
scroll to position [1098, 0]
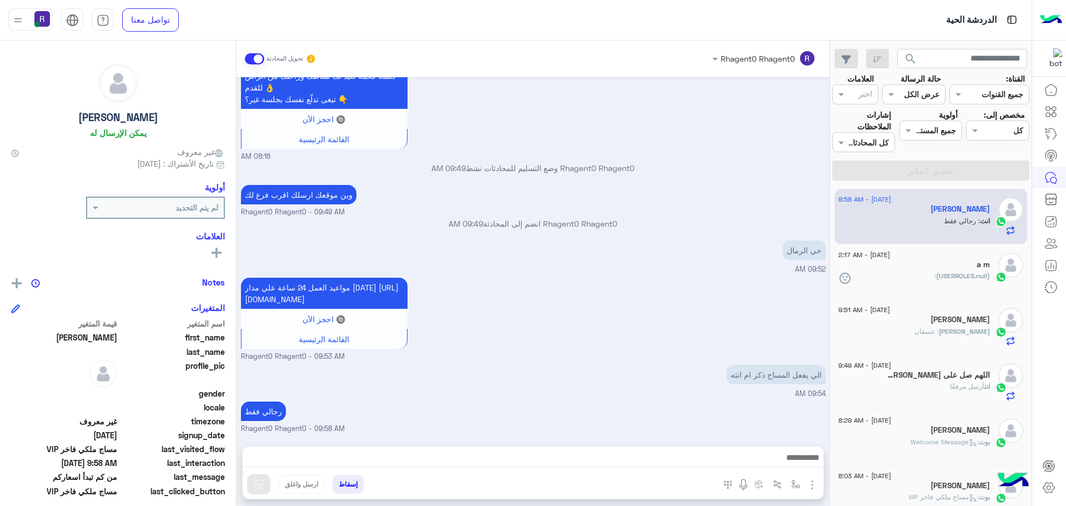
click at [911, 278] on div "(USERROLES.null) :" at bounding box center [914, 280] width 152 height 19
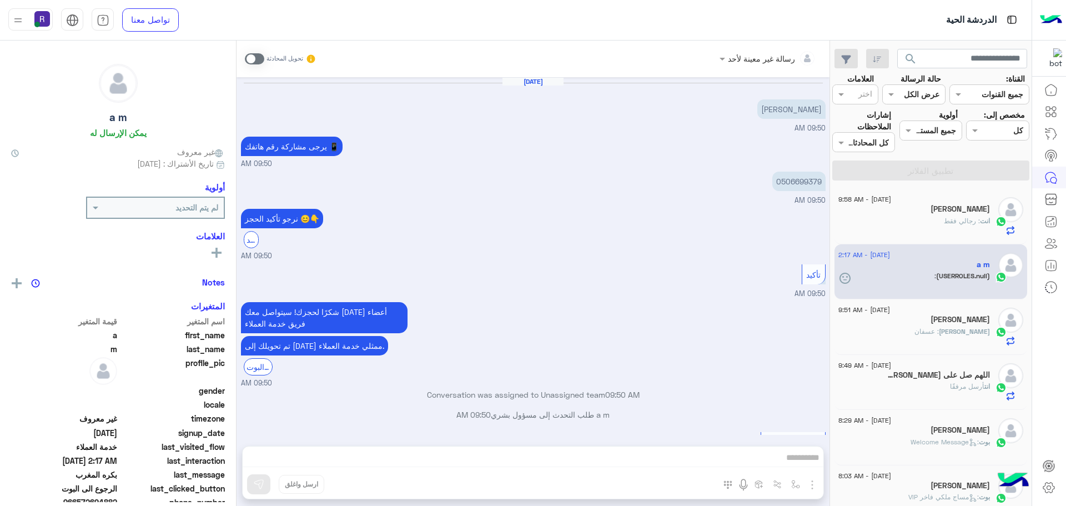
scroll to position [577, 0]
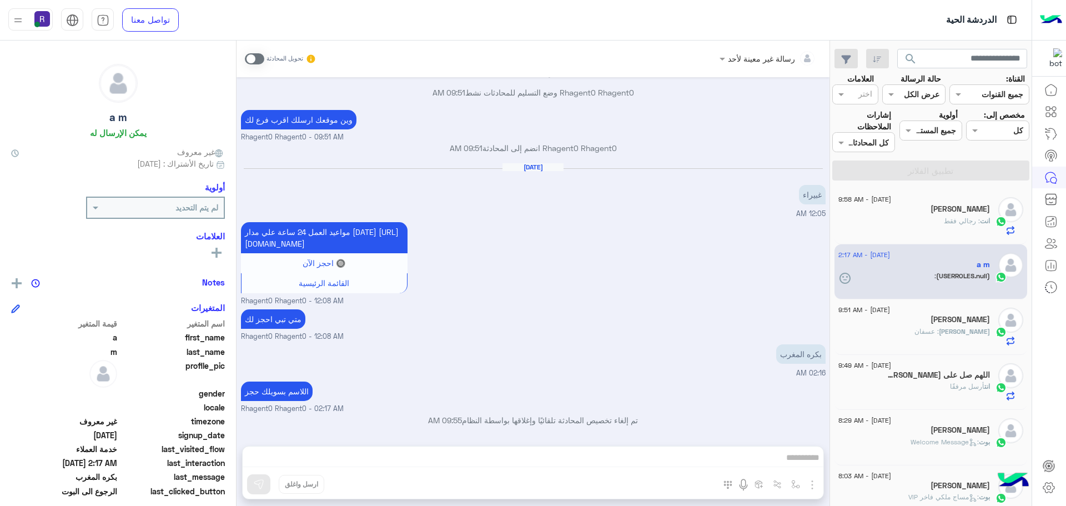
click at [919, 207] on div "[PERSON_NAME]" at bounding box center [914, 210] width 152 height 12
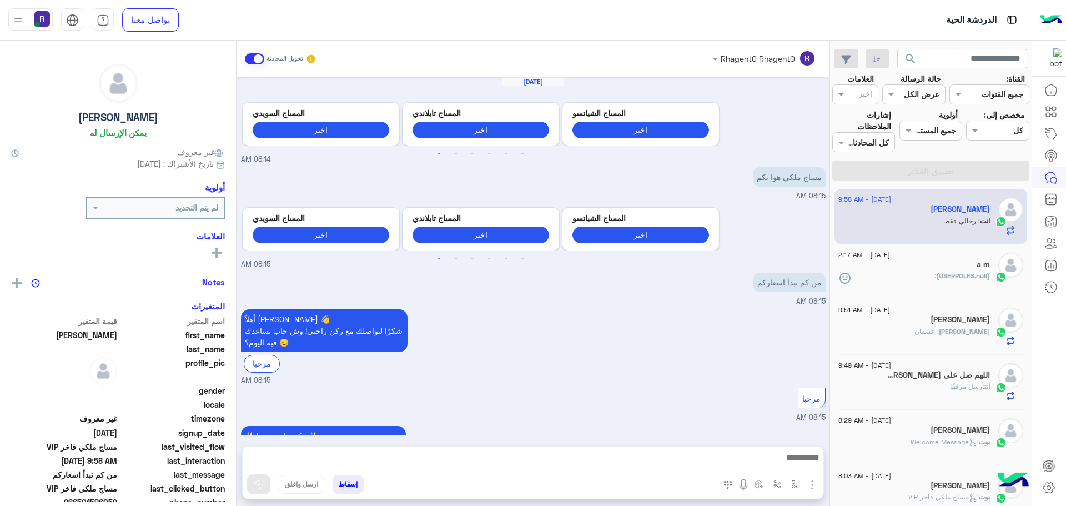
scroll to position [1098, 0]
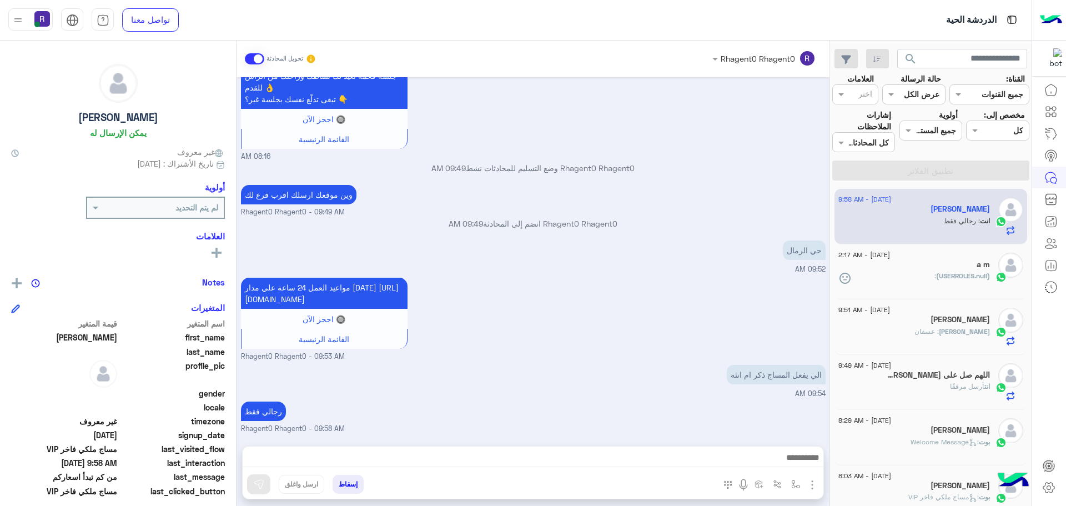
click at [918, 338] on div "[PERSON_NAME] : عسفان" at bounding box center [914, 335] width 152 height 19
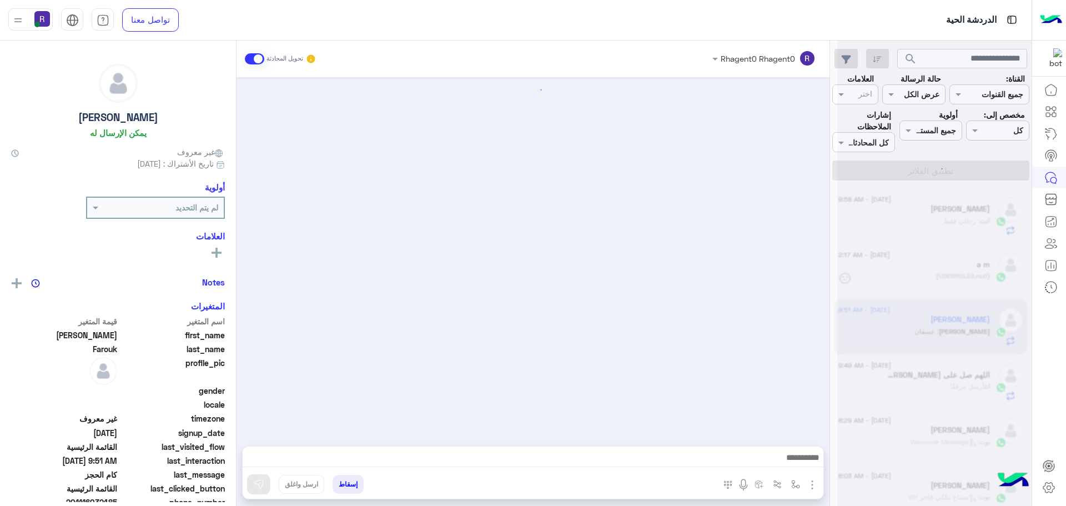
scroll to position [657, 0]
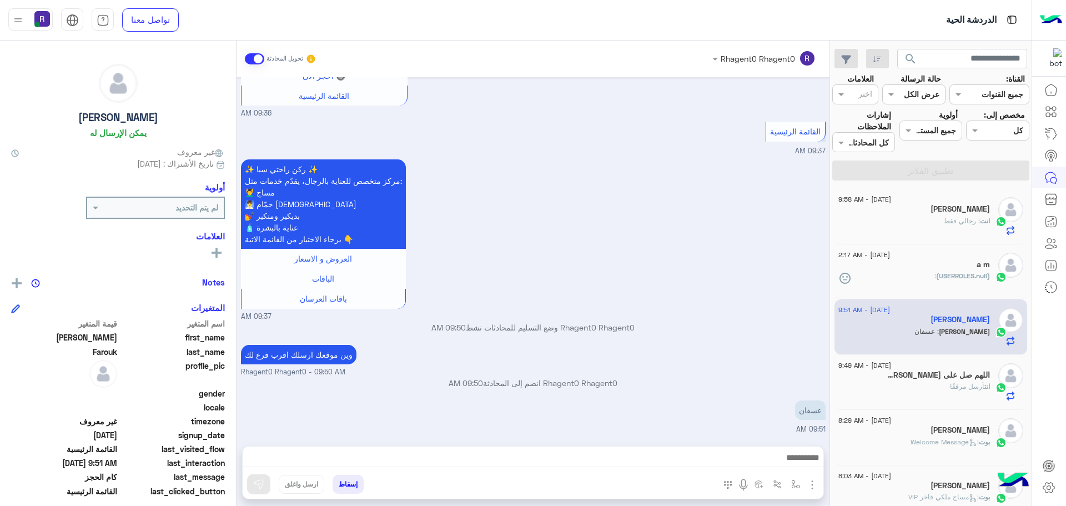
click at [872, 217] on div "انت : رجالي فقط" at bounding box center [914, 225] width 152 height 19
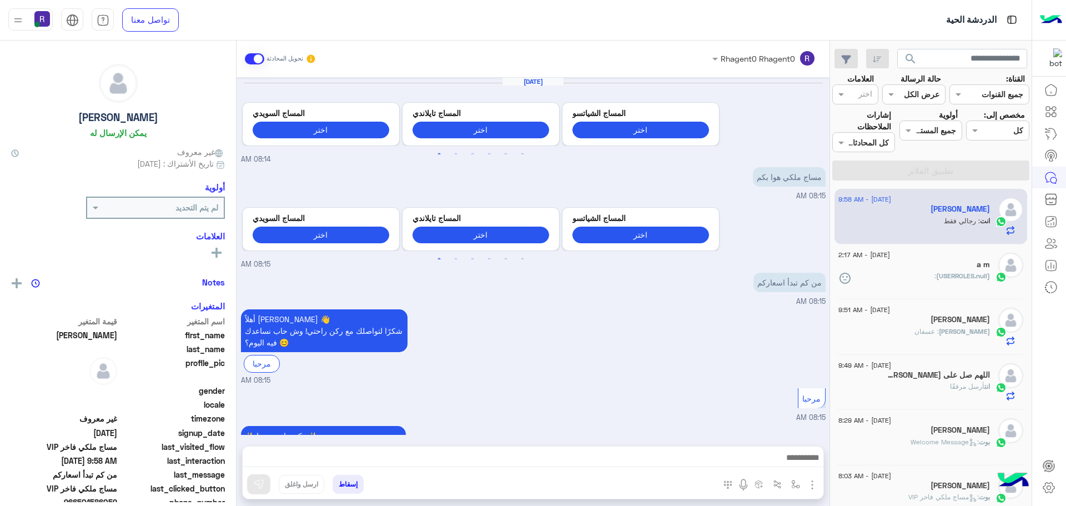
scroll to position [1098, 0]
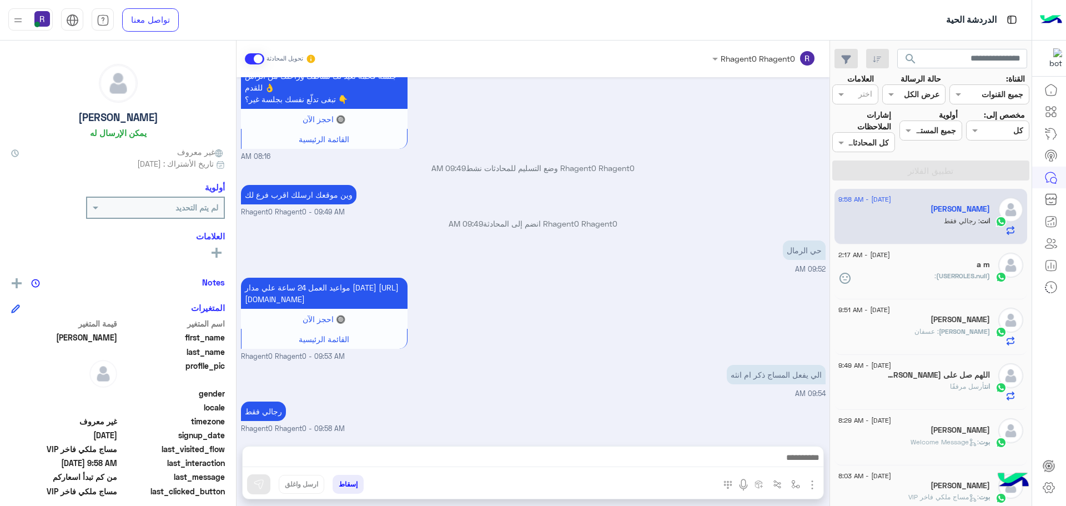
click at [926, 278] on div "(USERROLES.null) :" at bounding box center [914, 280] width 152 height 19
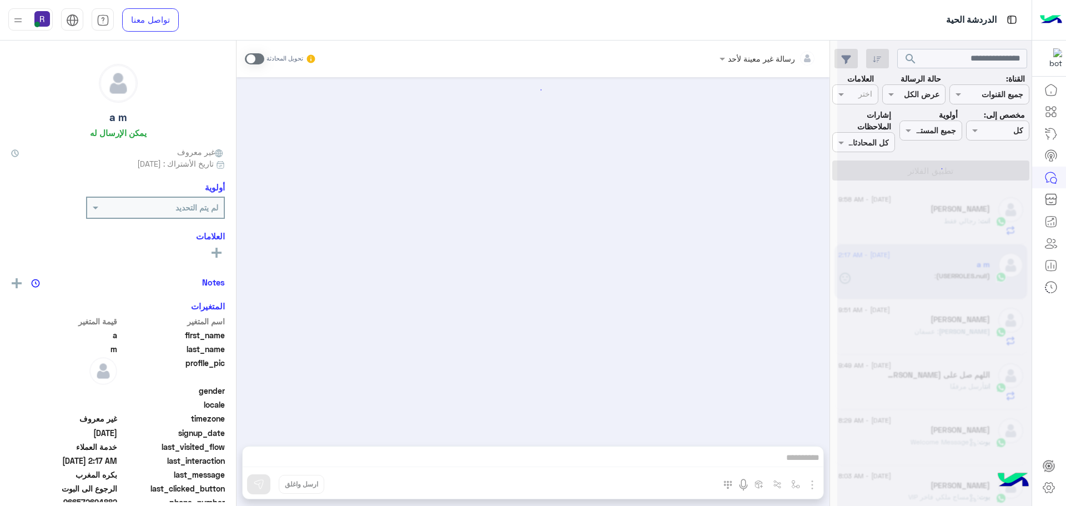
scroll to position [577, 0]
